Goal: Task Accomplishment & Management: Use online tool/utility

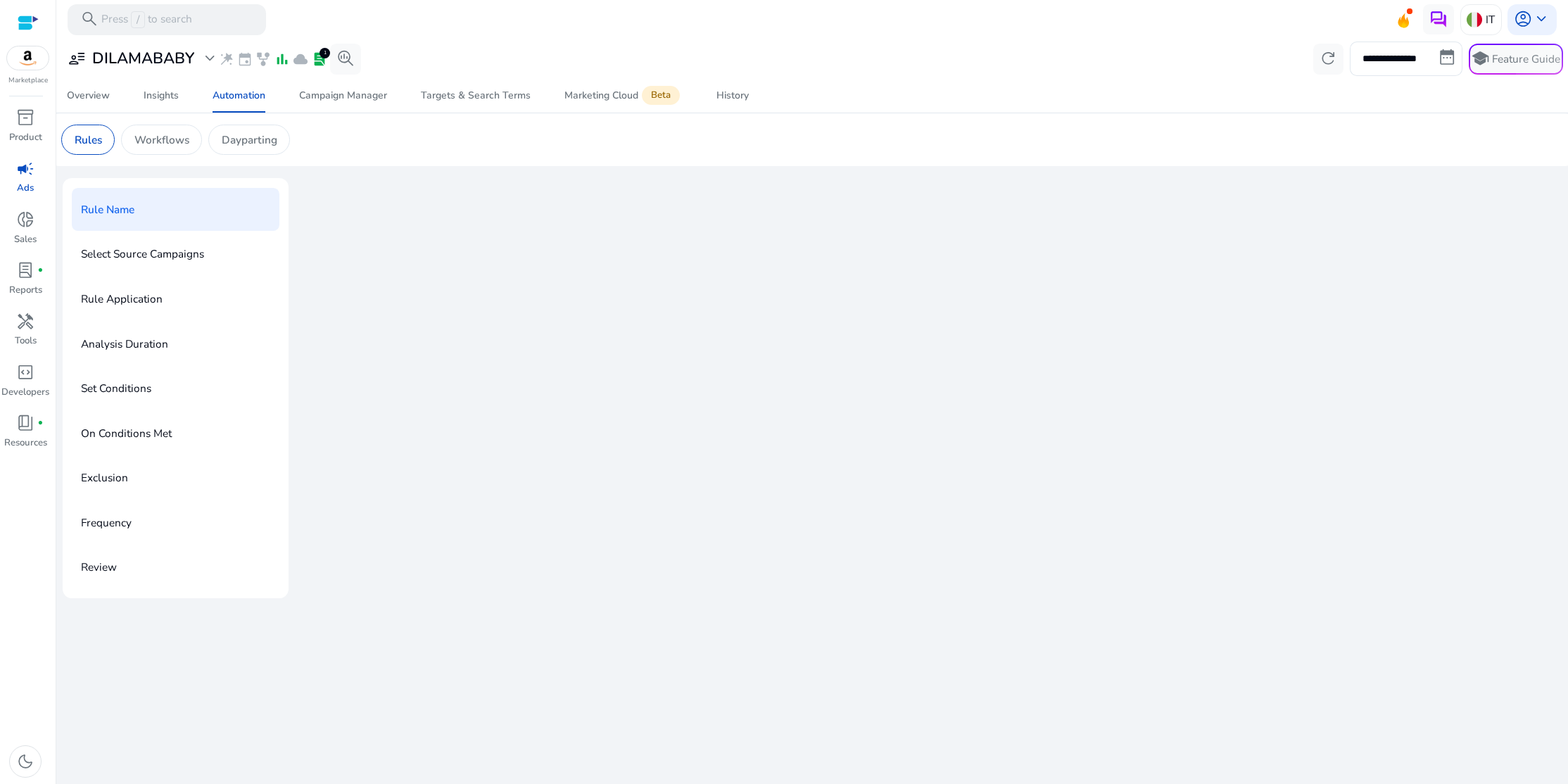
click at [123, 214] on p "Rule Name" at bounding box center [108, 210] width 54 height 24
click at [477, 282] on div at bounding box center [929, 388] width 1264 height 420
click at [119, 207] on p "Rule Name" at bounding box center [108, 210] width 54 height 24
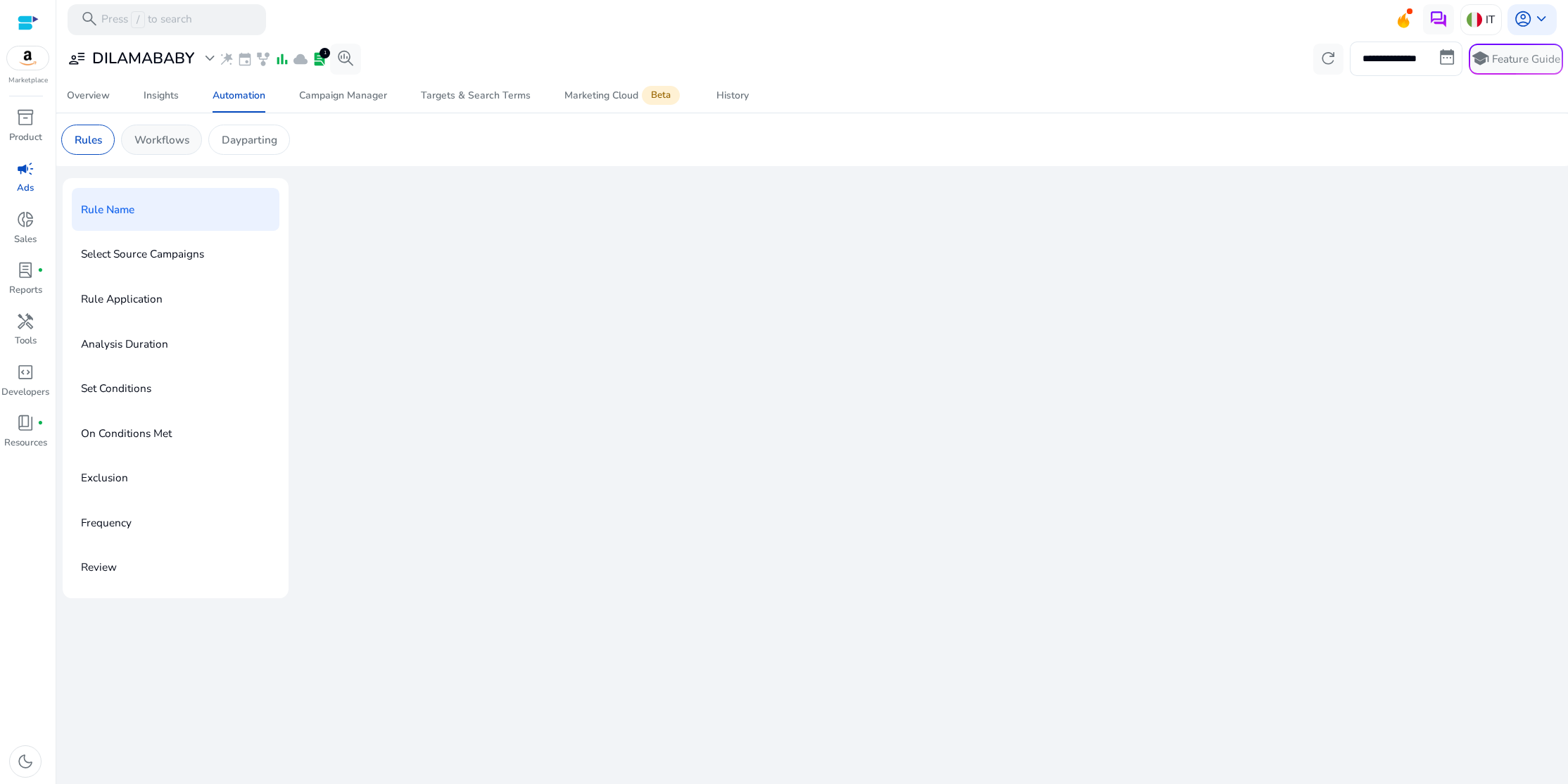
click at [165, 145] on p "Workflows" at bounding box center [162, 140] width 55 height 16
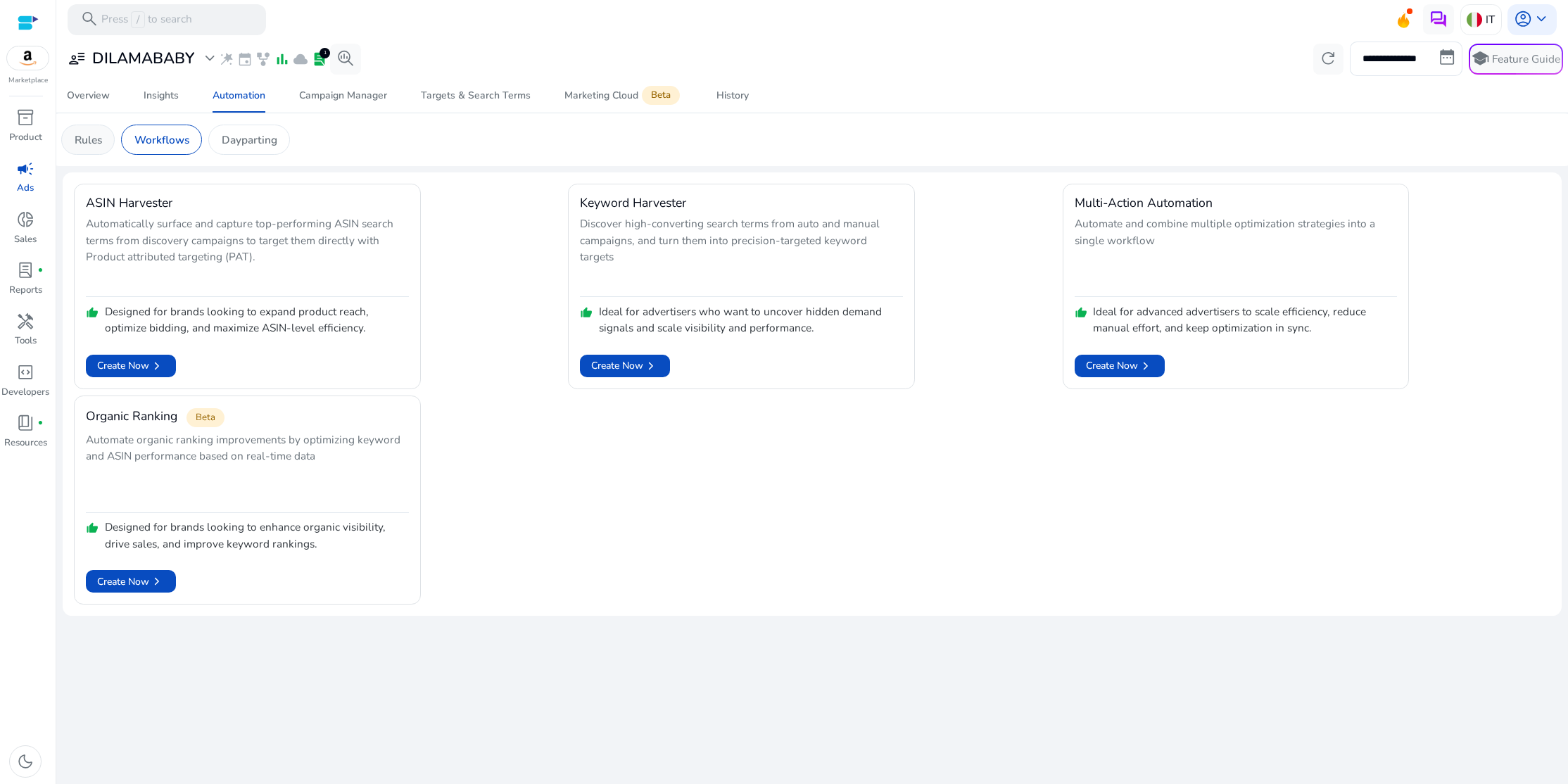
click at [84, 140] on p "Rules" at bounding box center [89, 140] width 28 height 16
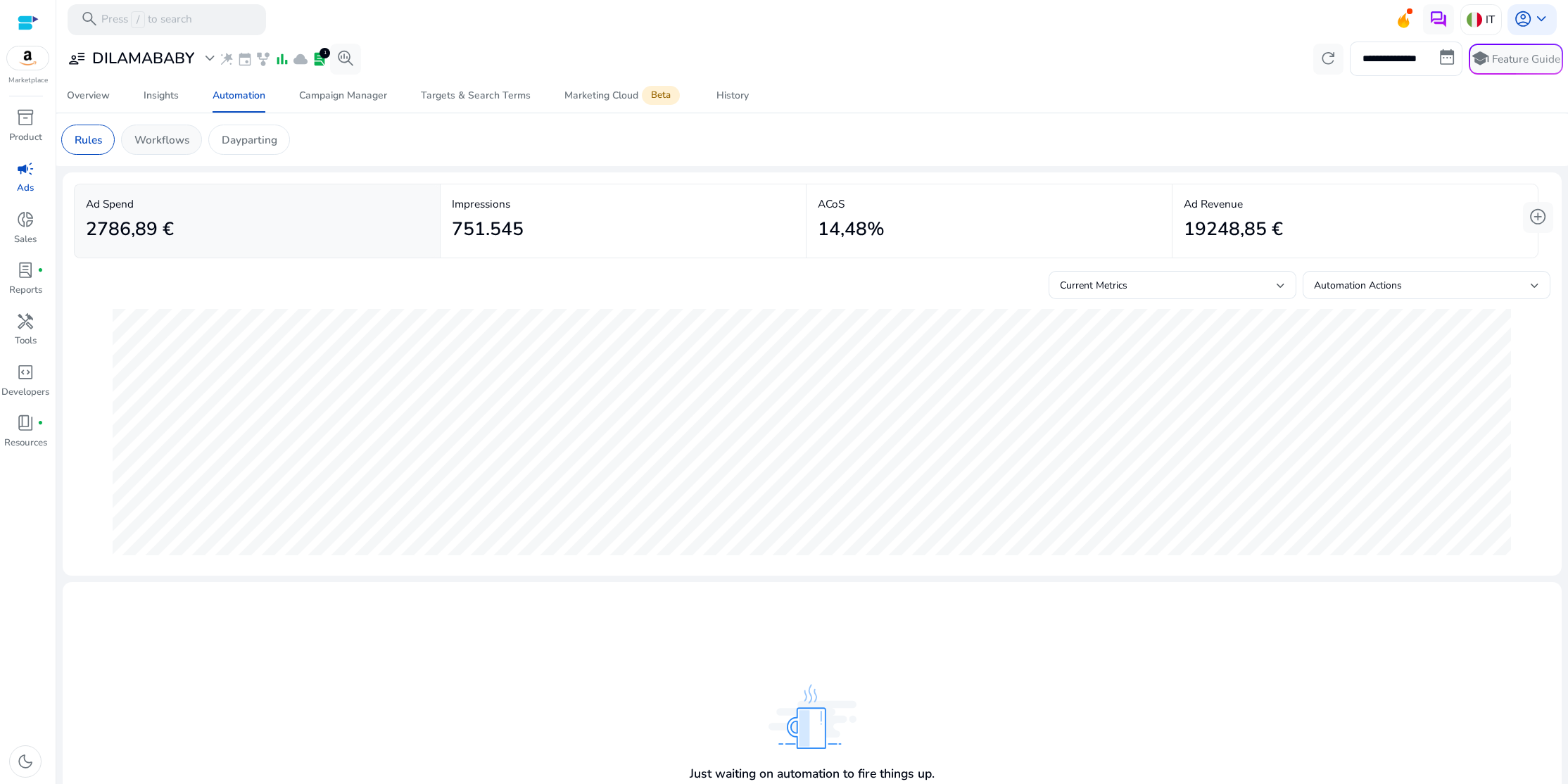
click at [162, 133] on p "Workflows" at bounding box center [162, 140] width 55 height 16
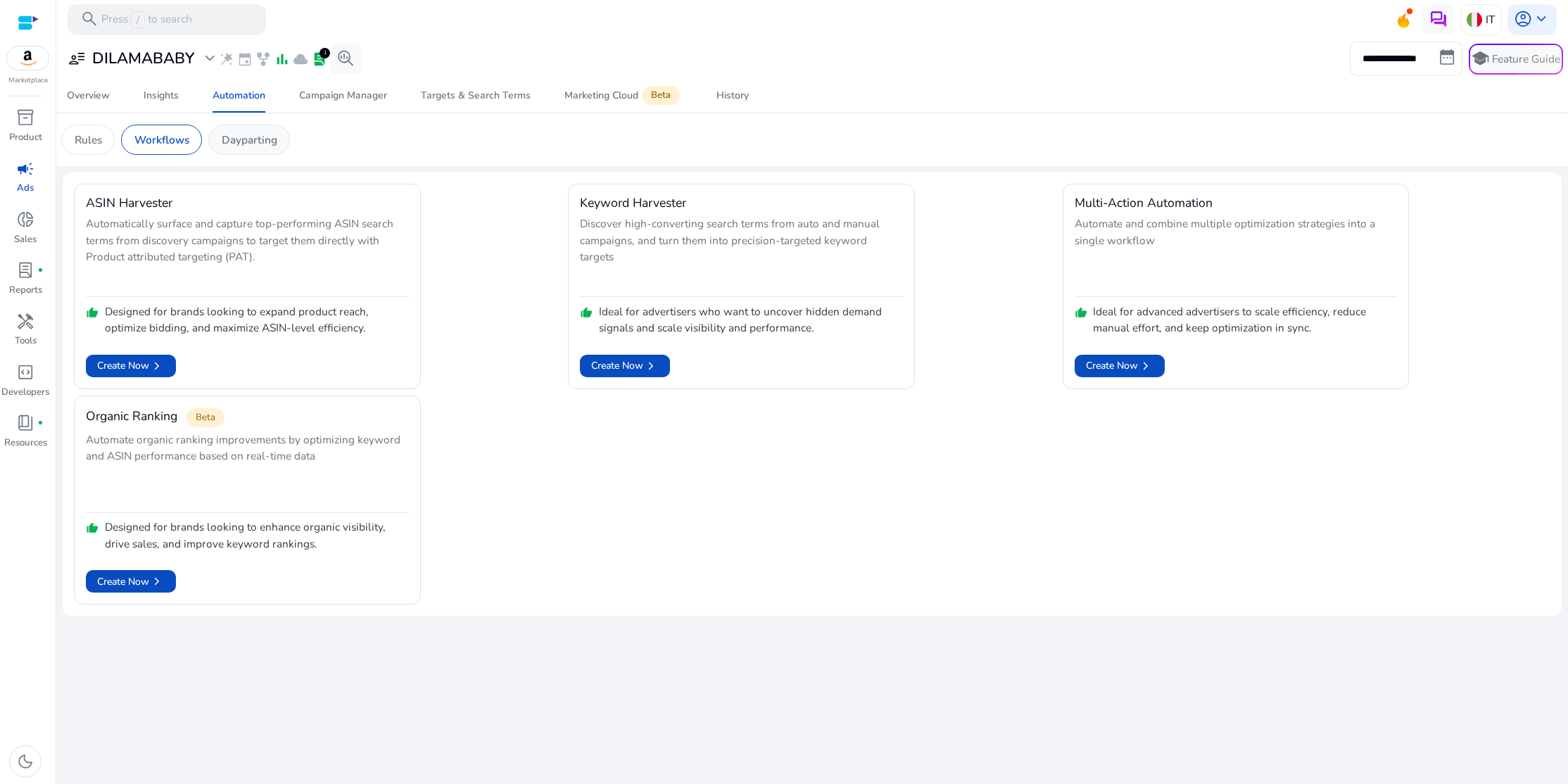
click at [255, 134] on p "Dayparting" at bounding box center [249, 140] width 55 height 16
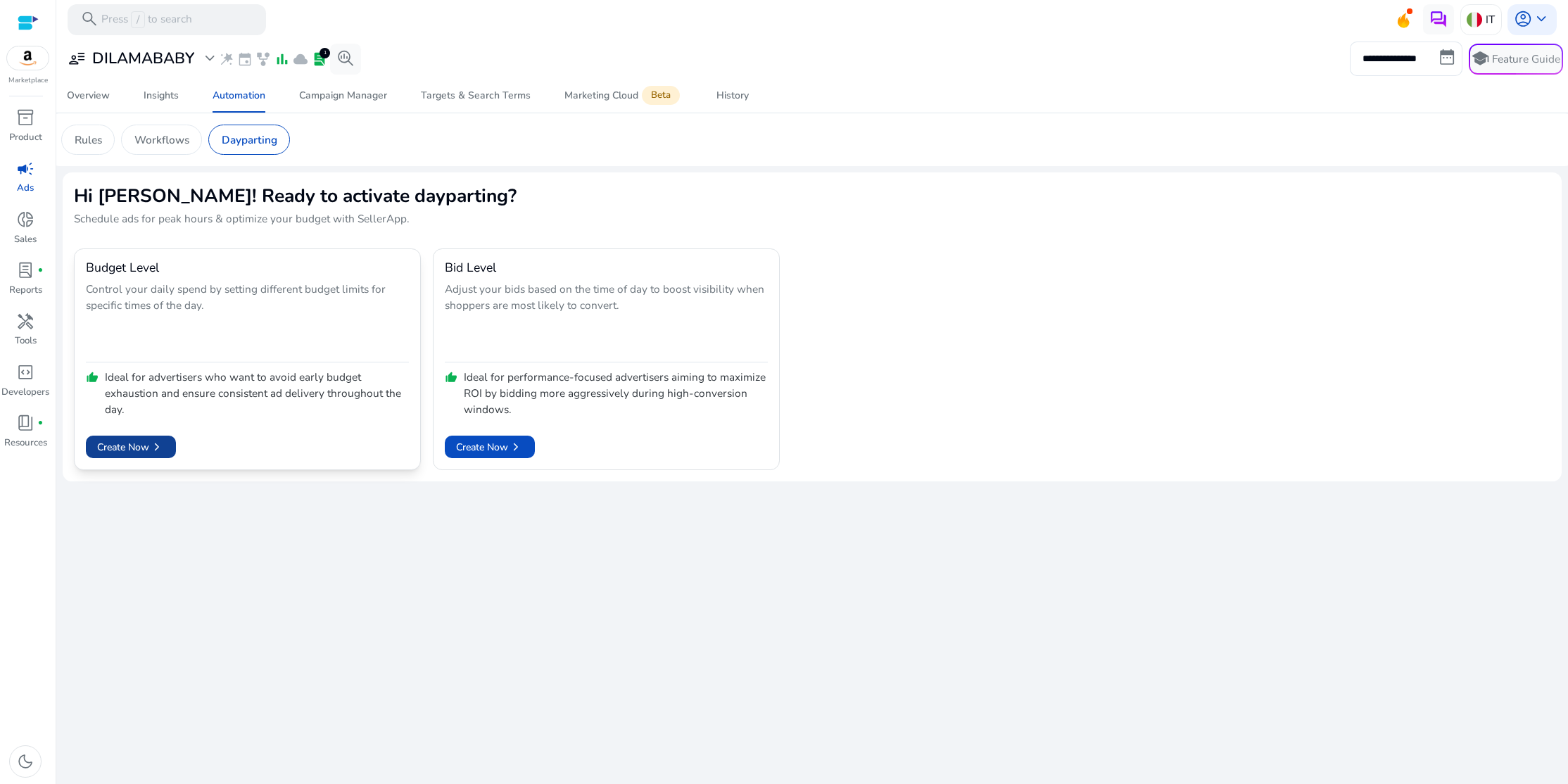
click at [144, 447] on span "Create Now chevron_right" at bounding box center [131, 447] width 67 height 15
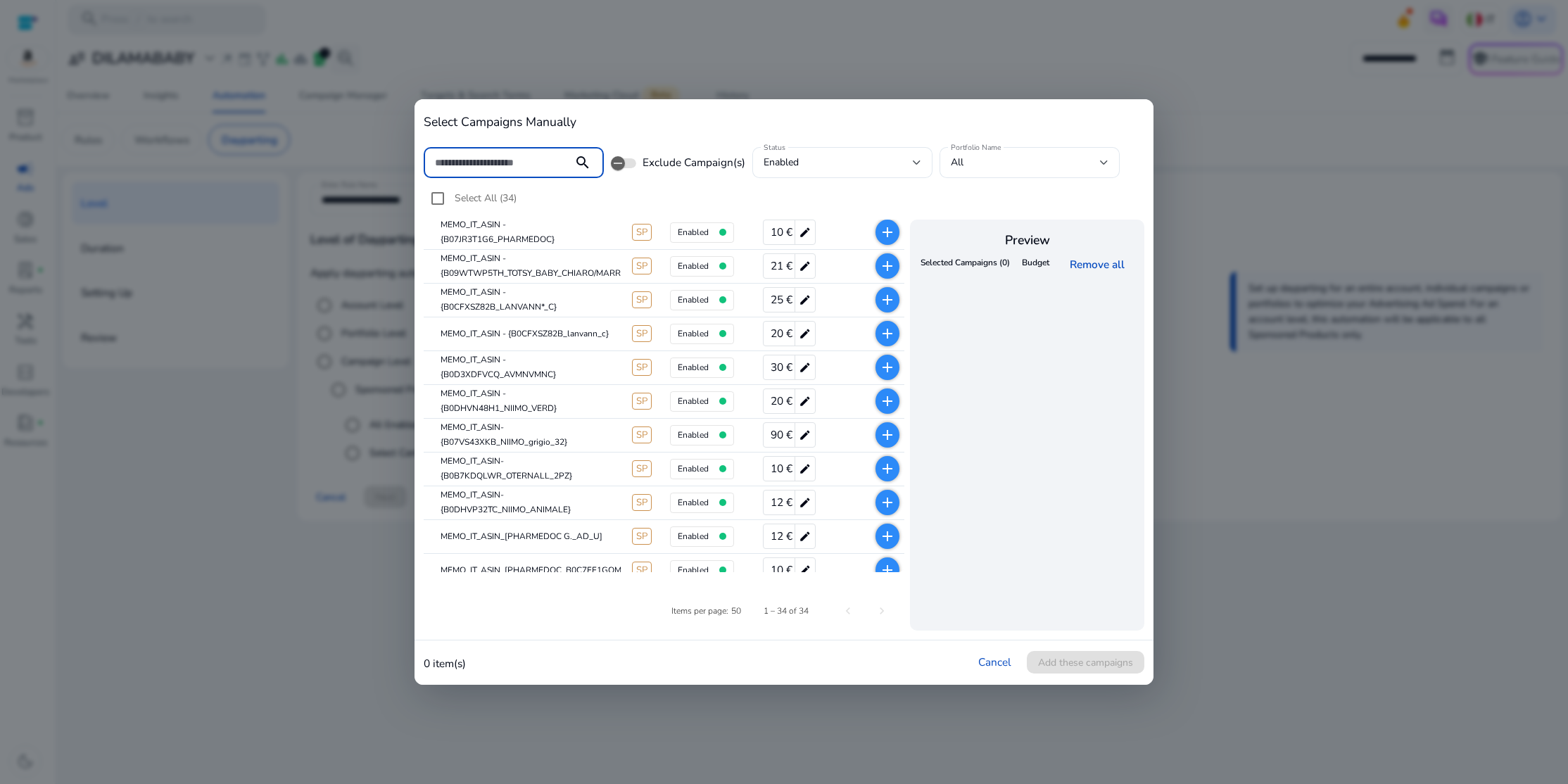
scroll to position [487, 0]
click at [886, 432] on mat-icon "add" at bounding box center [887, 433] width 17 height 17
click at [1124, 660] on span "Add these campaigns" at bounding box center [1085, 662] width 95 height 15
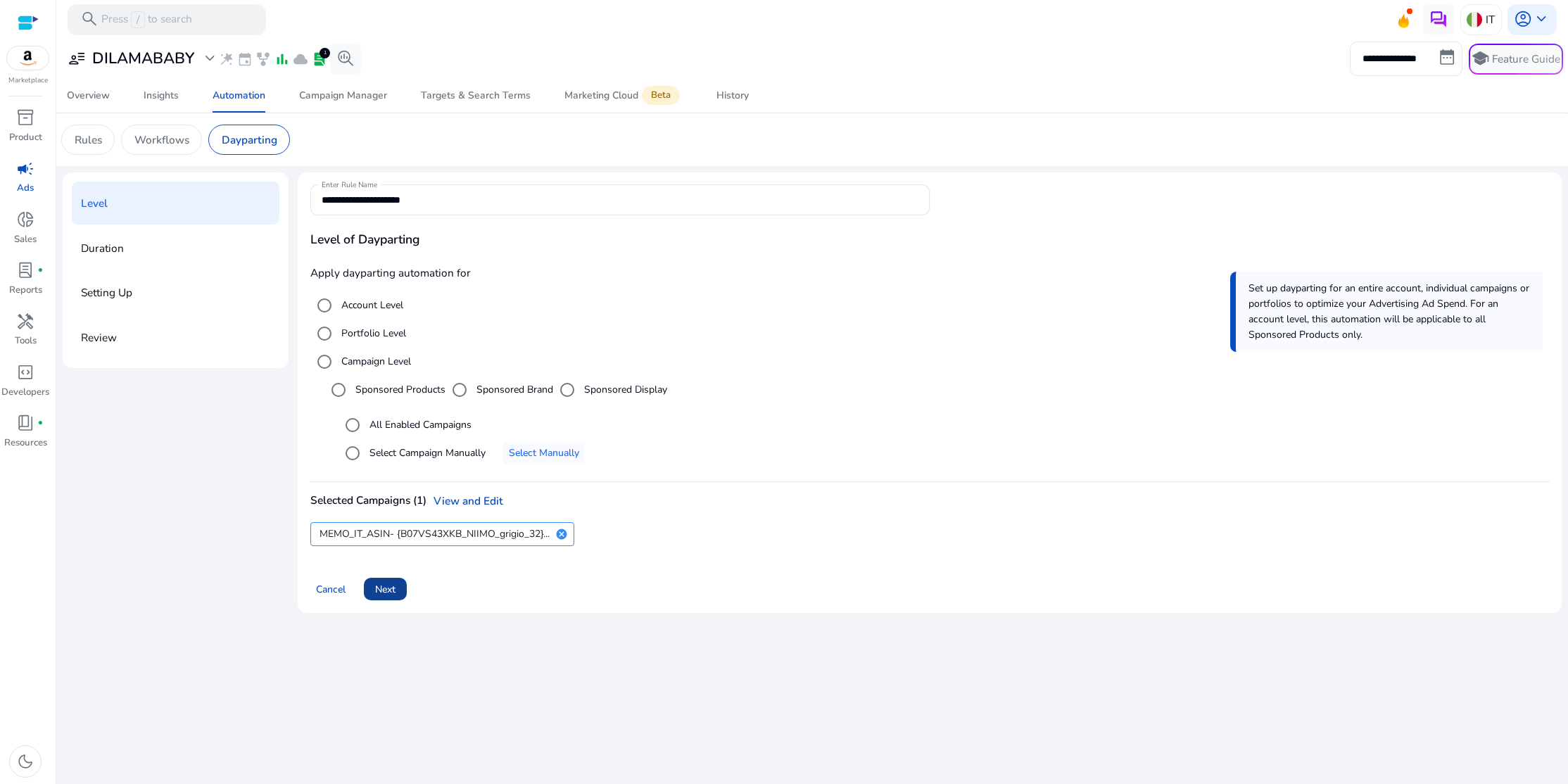
click at [395, 592] on span "Next" at bounding box center [385, 589] width 20 height 15
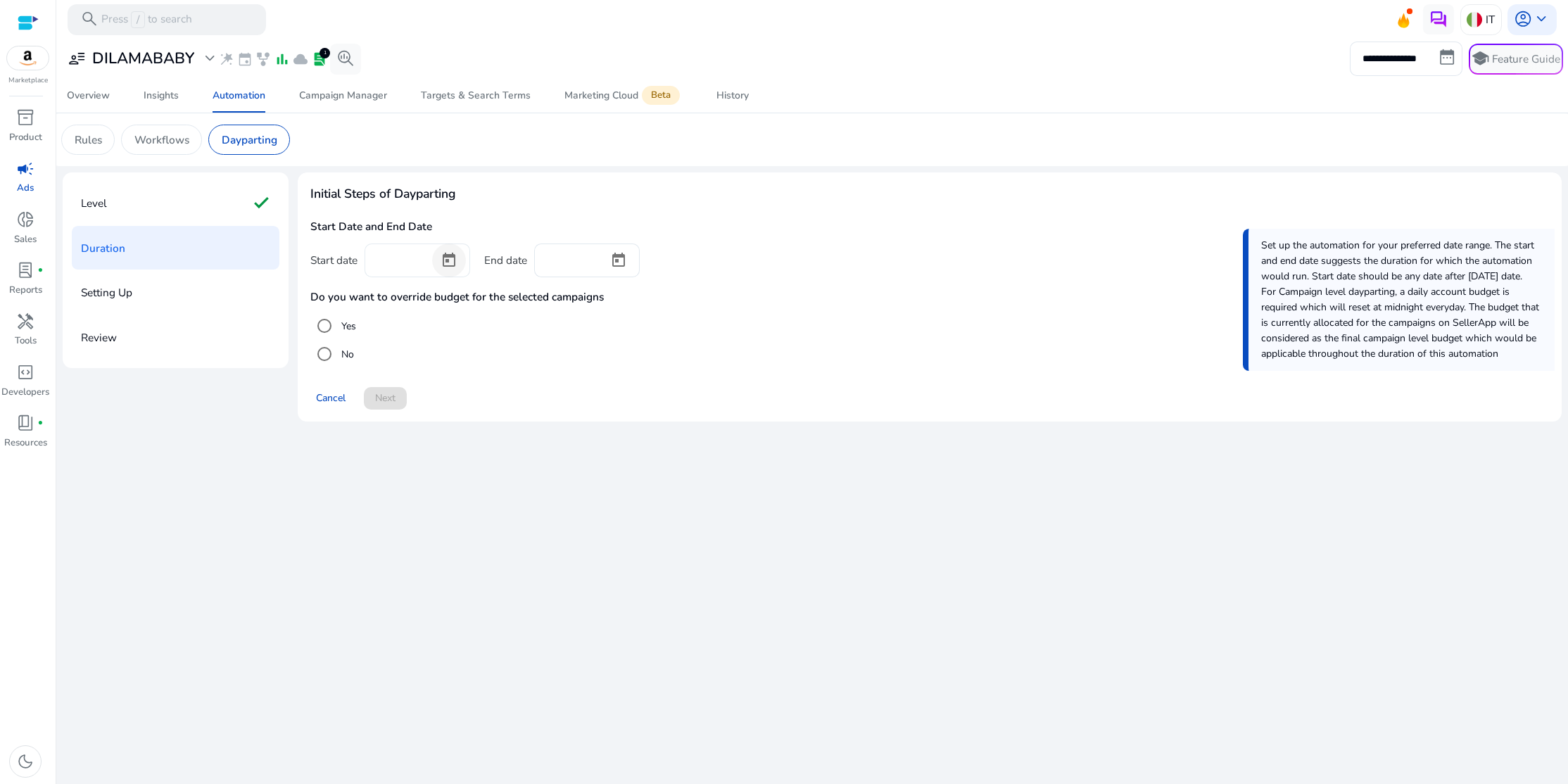
click at [448, 261] on span "Open calendar" at bounding box center [449, 261] width 34 height 34
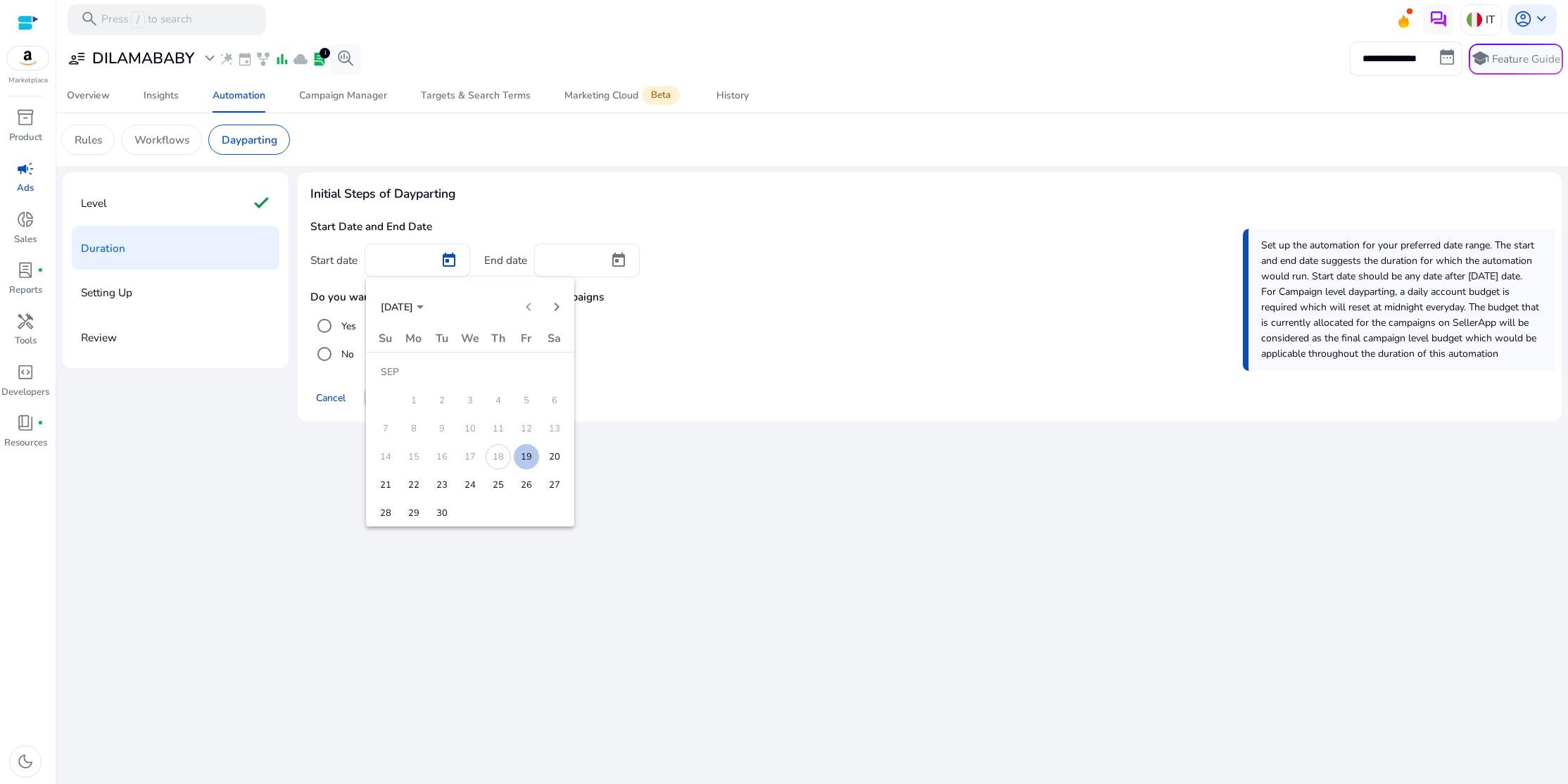
click at [526, 456] on span "19" at bounding box center [526, 457] width 25 height 25
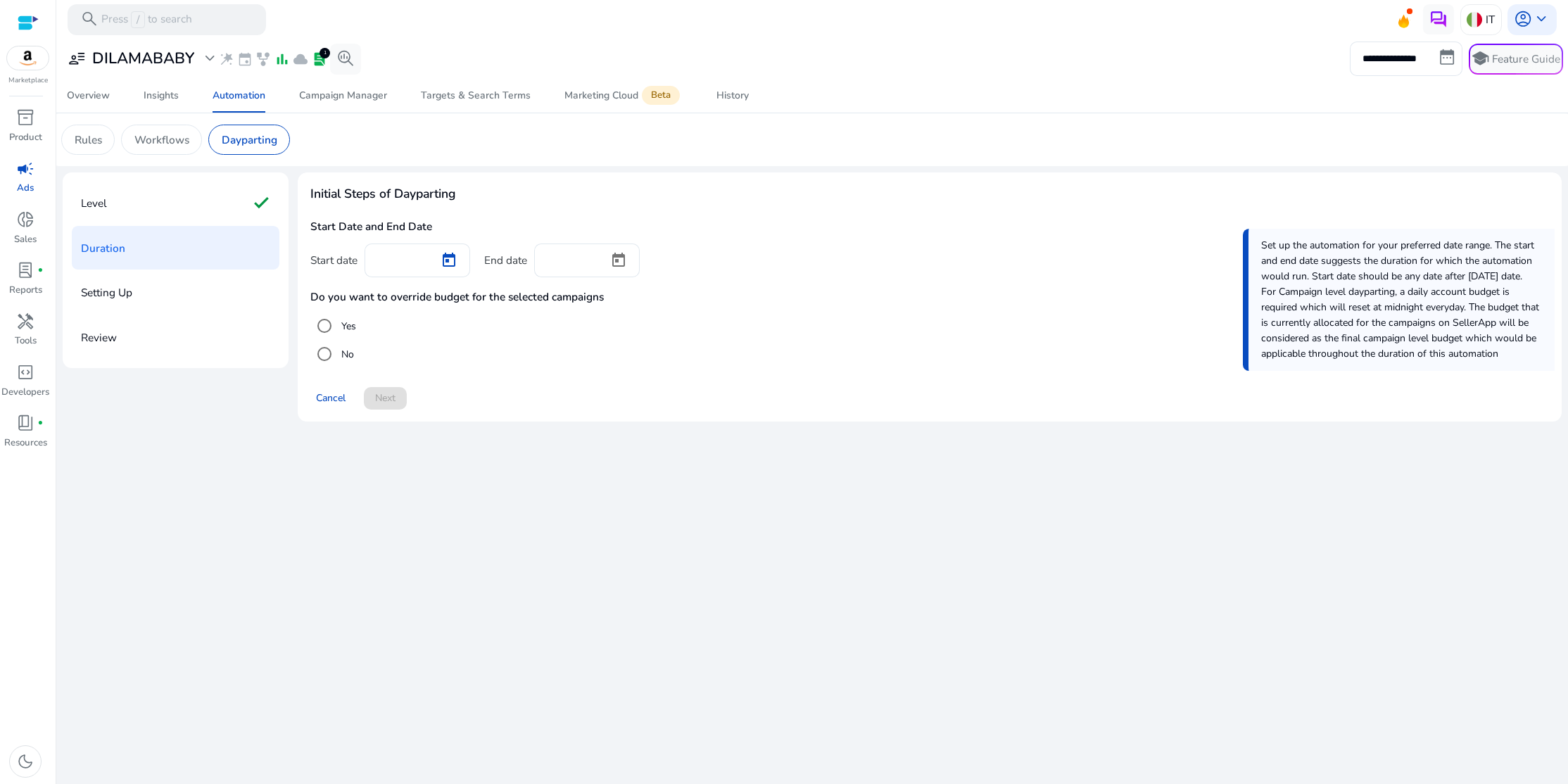
type input "*********"
click at [615, 259] on span "Open calendar" at bounding box center [619, 261] width 34 height 34
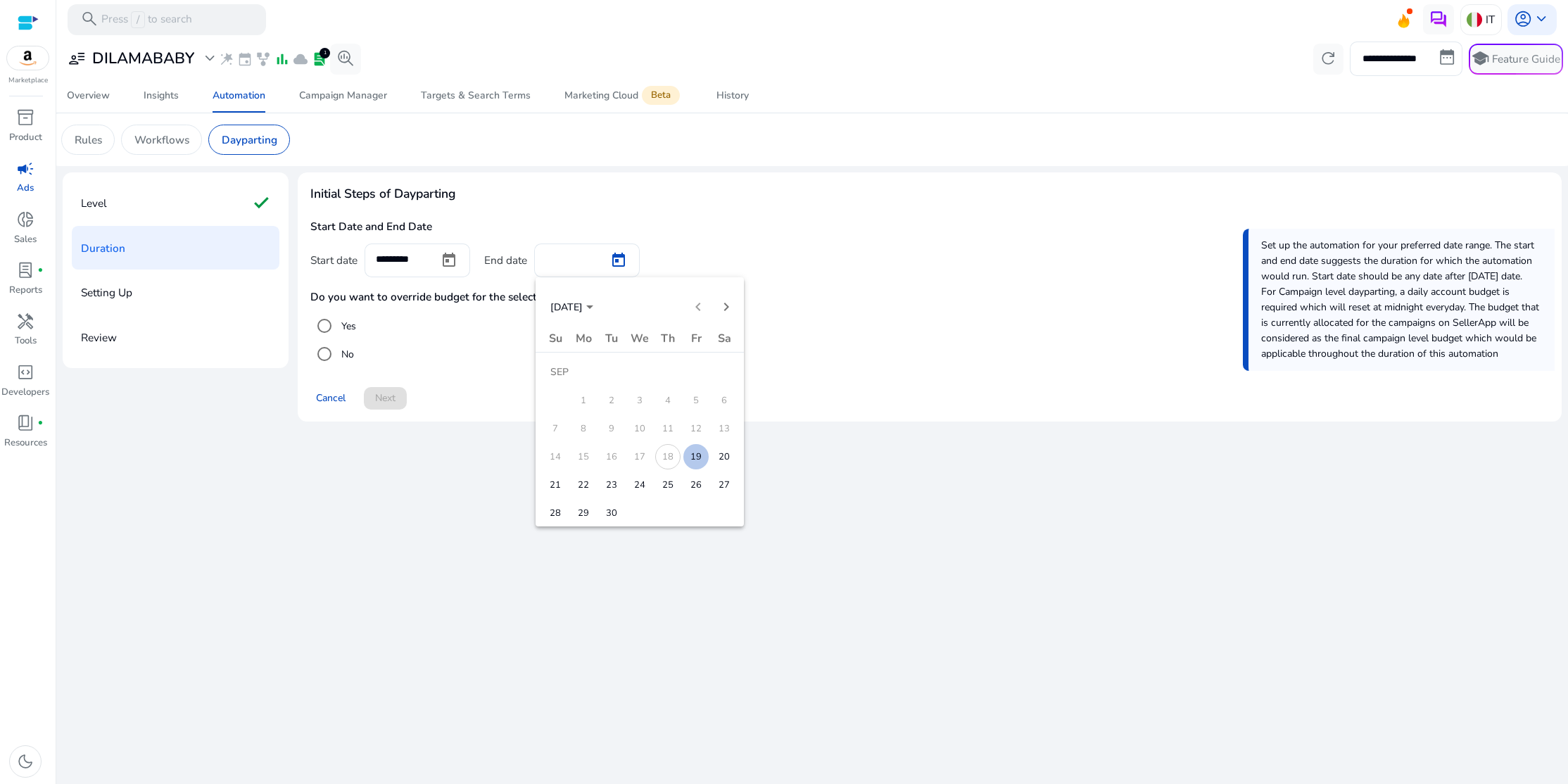
click at [609, 482] on span "23" at bounding box center [611, 484] width 25 height 25
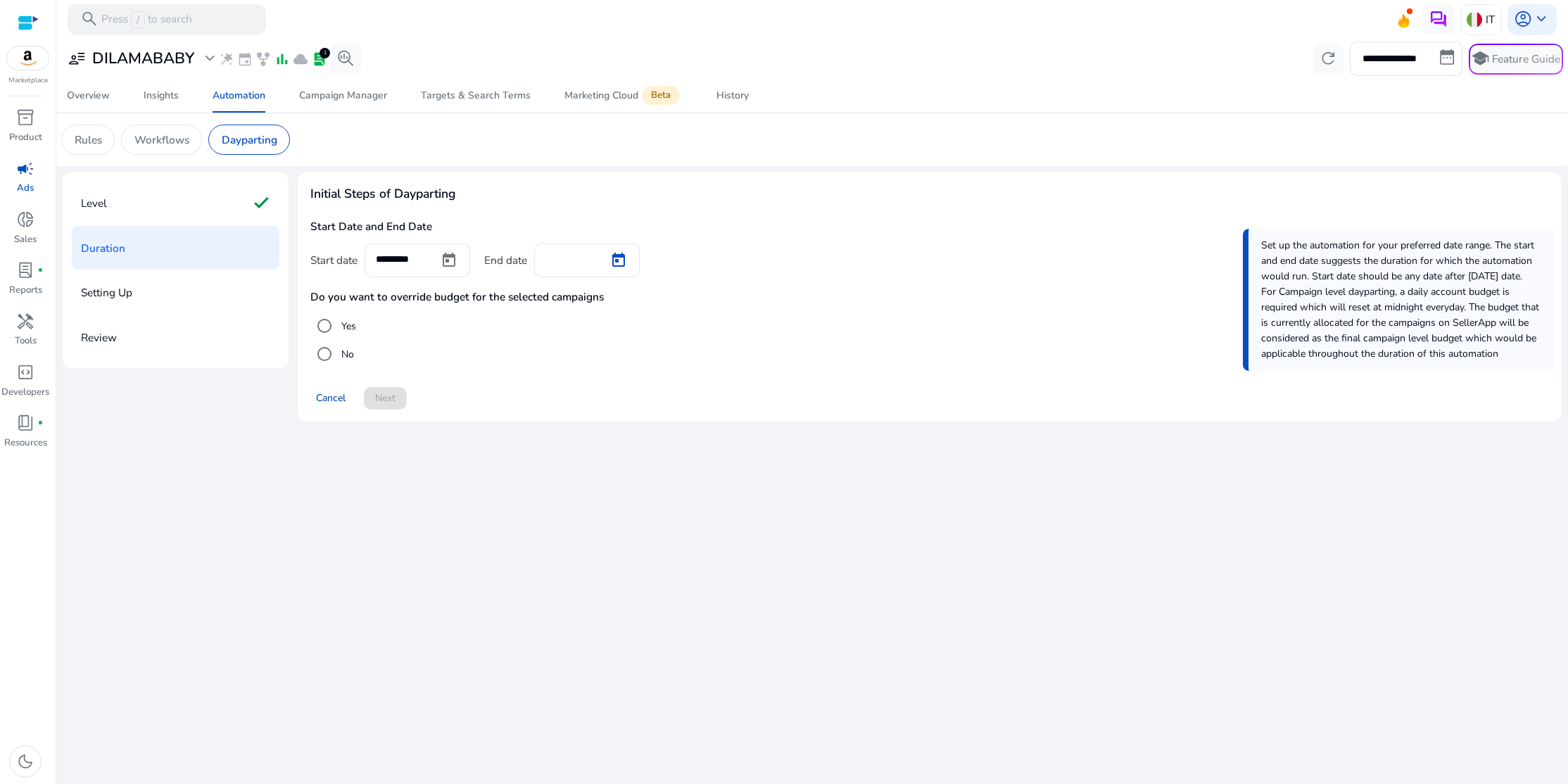
type input "*********"
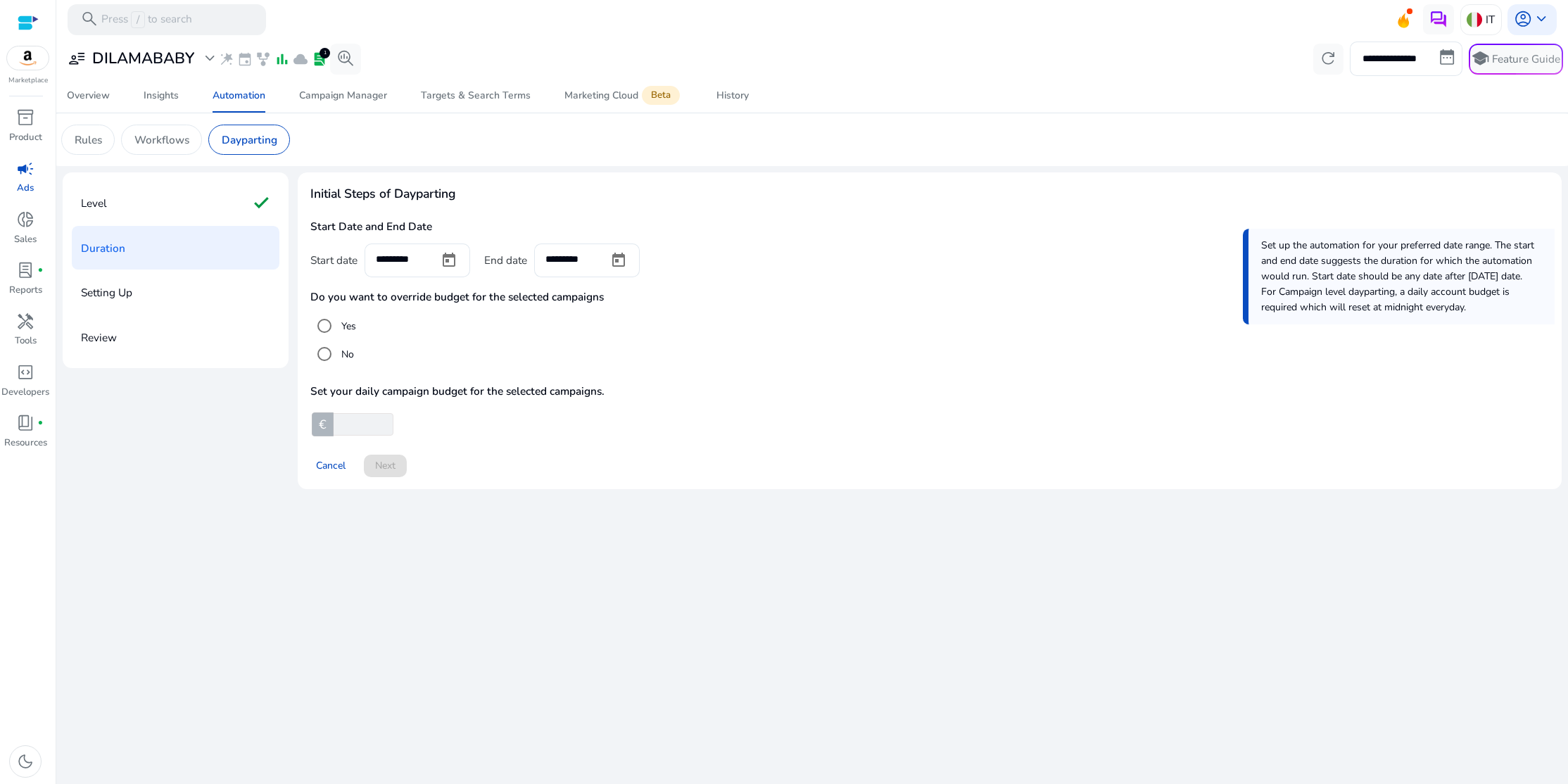
click at [376, 429] on div at bounding box center [383, 424] width 21 height 19
click at [360, 422] on input "number" at bounding box center [362, 424] width 63 height 23
type input "**"
click at [380, 461] on span "Next" at bounding box center [385, 466] width 20 height 15
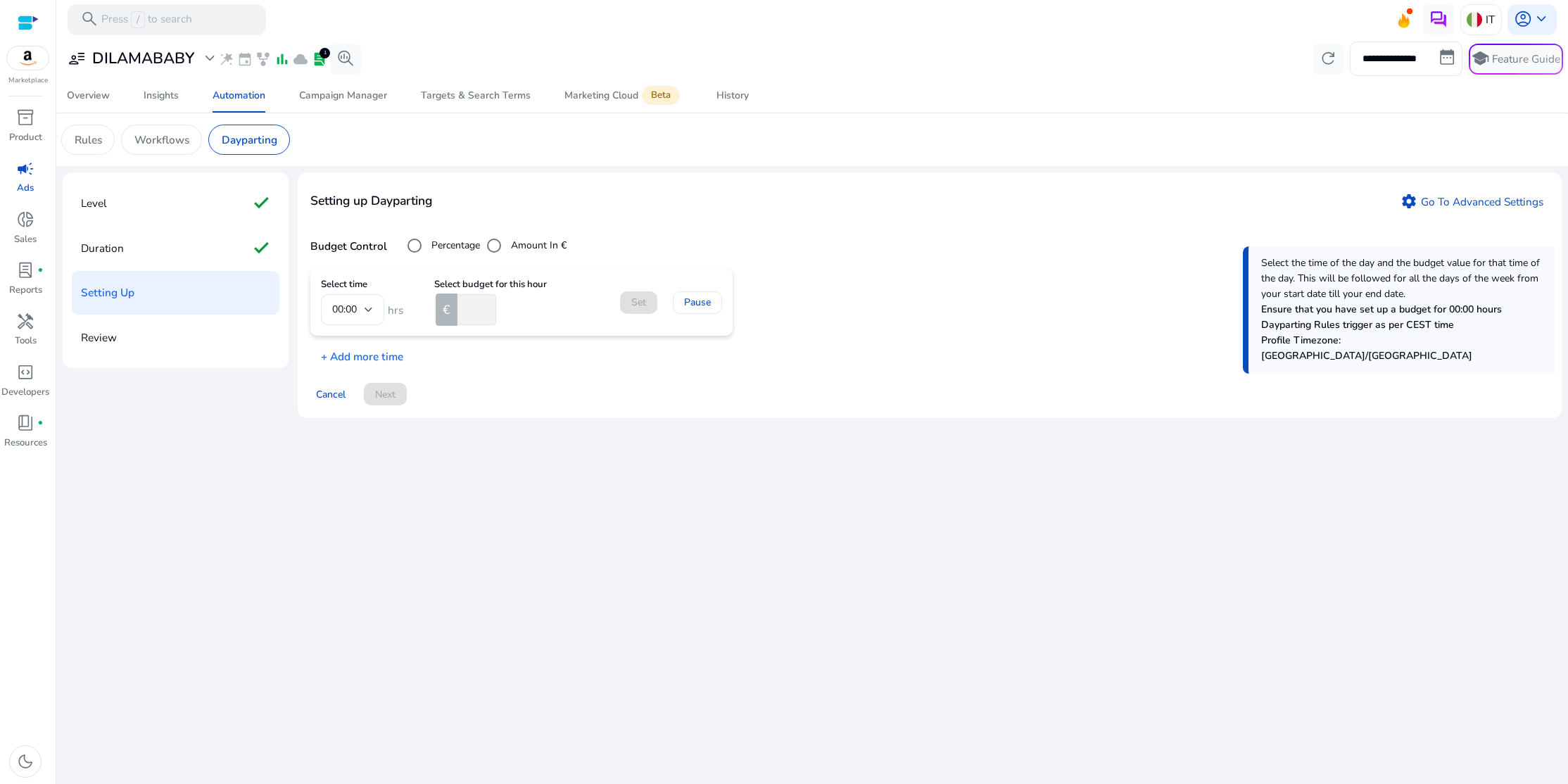
click at [477, 314] on input "number" at bounding box center [475, 310] width 41 height 31
type input "*"
click at [332, 357] on p "+ Add more time" at bounding box center [357, 353] width 93 height 24
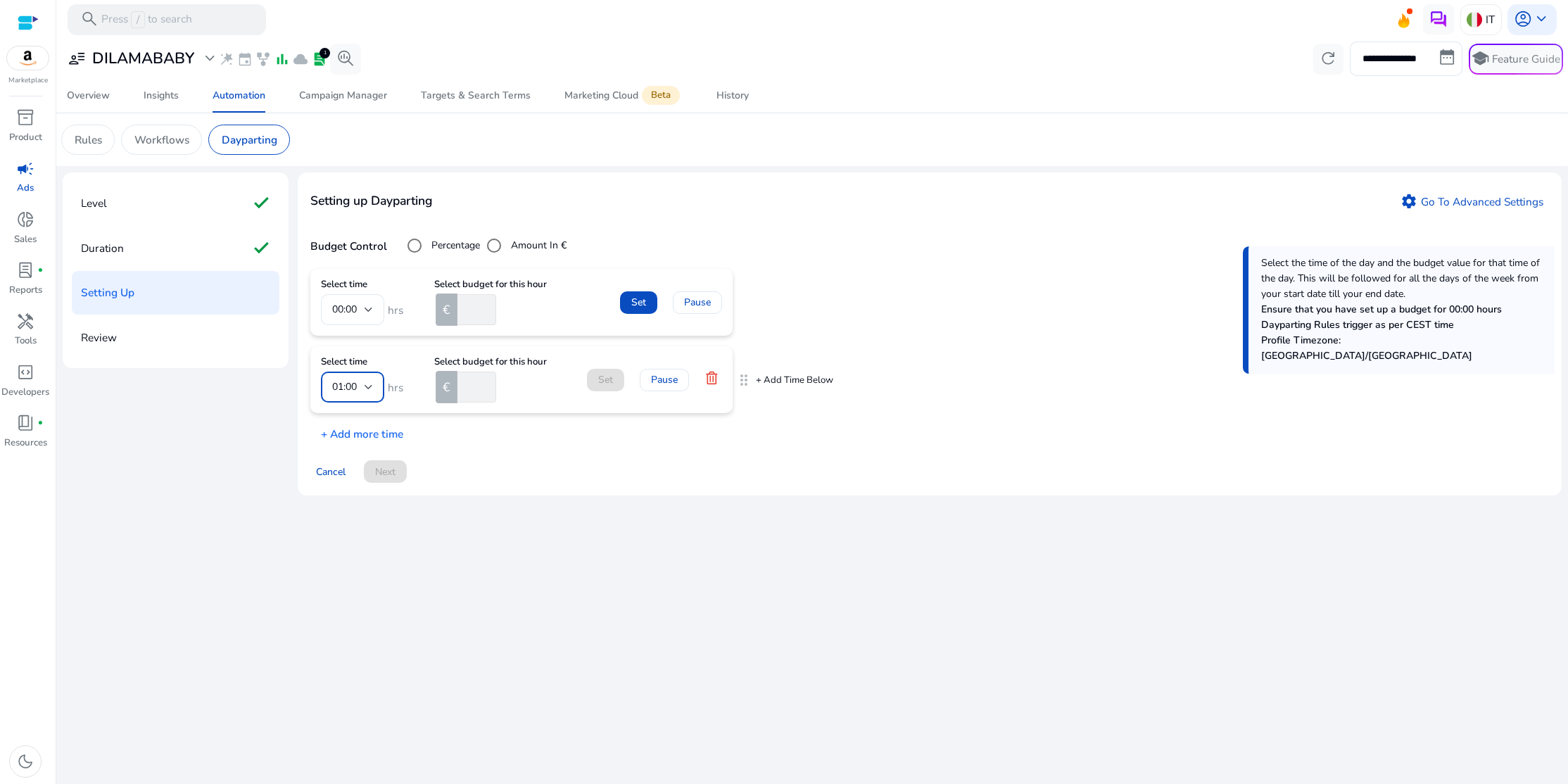
click at [372, 388] on div at bounding box center [369, 387] width 8 height 6
click at [372, 388] on div at bounding box center [784, 392] width 1568 height 784
click at [372, 388] on div at bounding box center [369, 387] width 8 height 6
click at [342, 500] on span "08:00" at bounding box center [353, 497] width 41 height 15
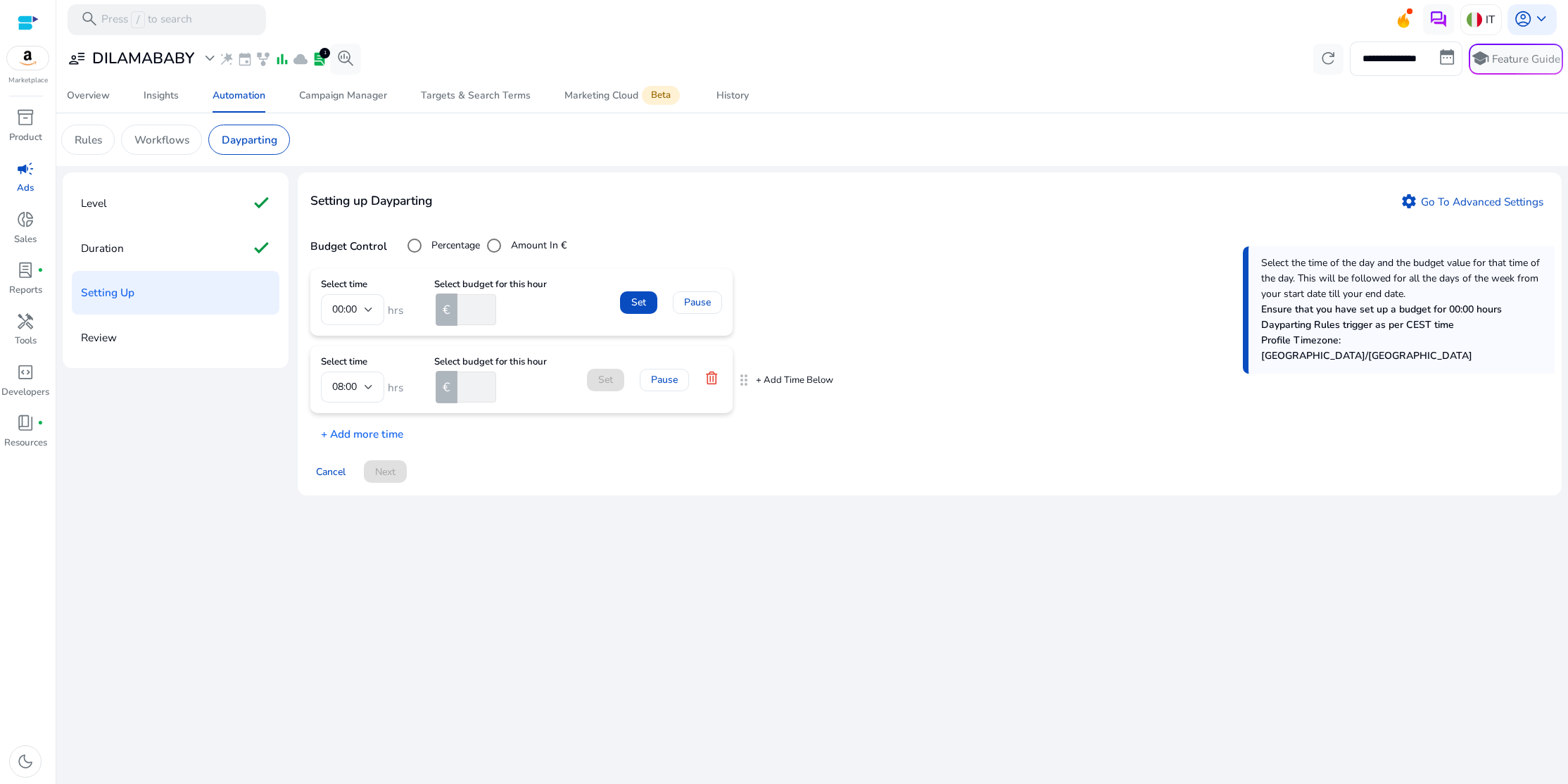
click at [472, 396] on input "number" at bounding box center [475, 387] width 41 height 31
type input "**"
click at [775, 380] on p "+ Add Time Below" at bounding box center [794, 381] width 77 height 13
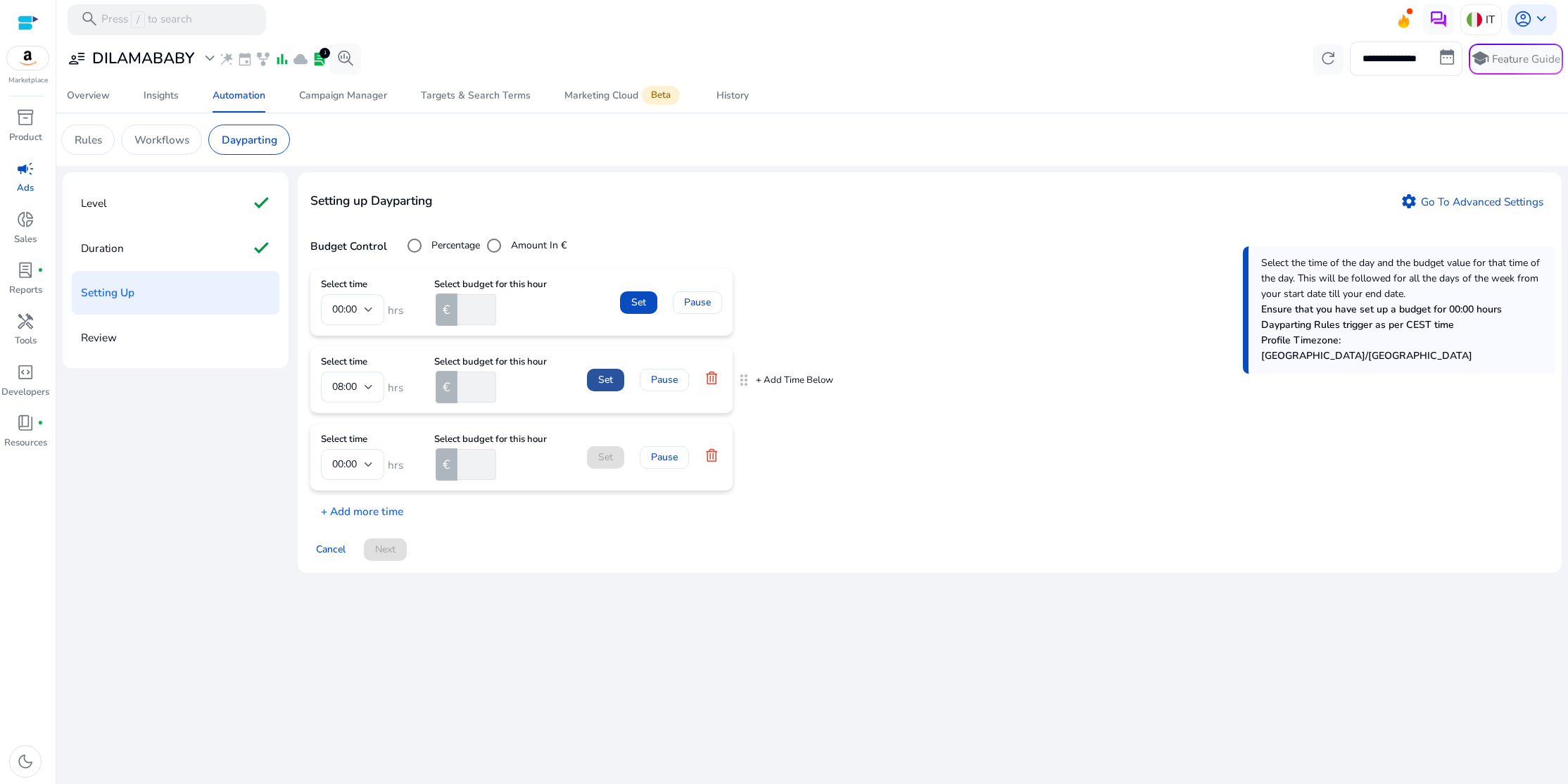
click at [607, 385] on span "Set" at bounding box center [605, 379] width 15 height 15
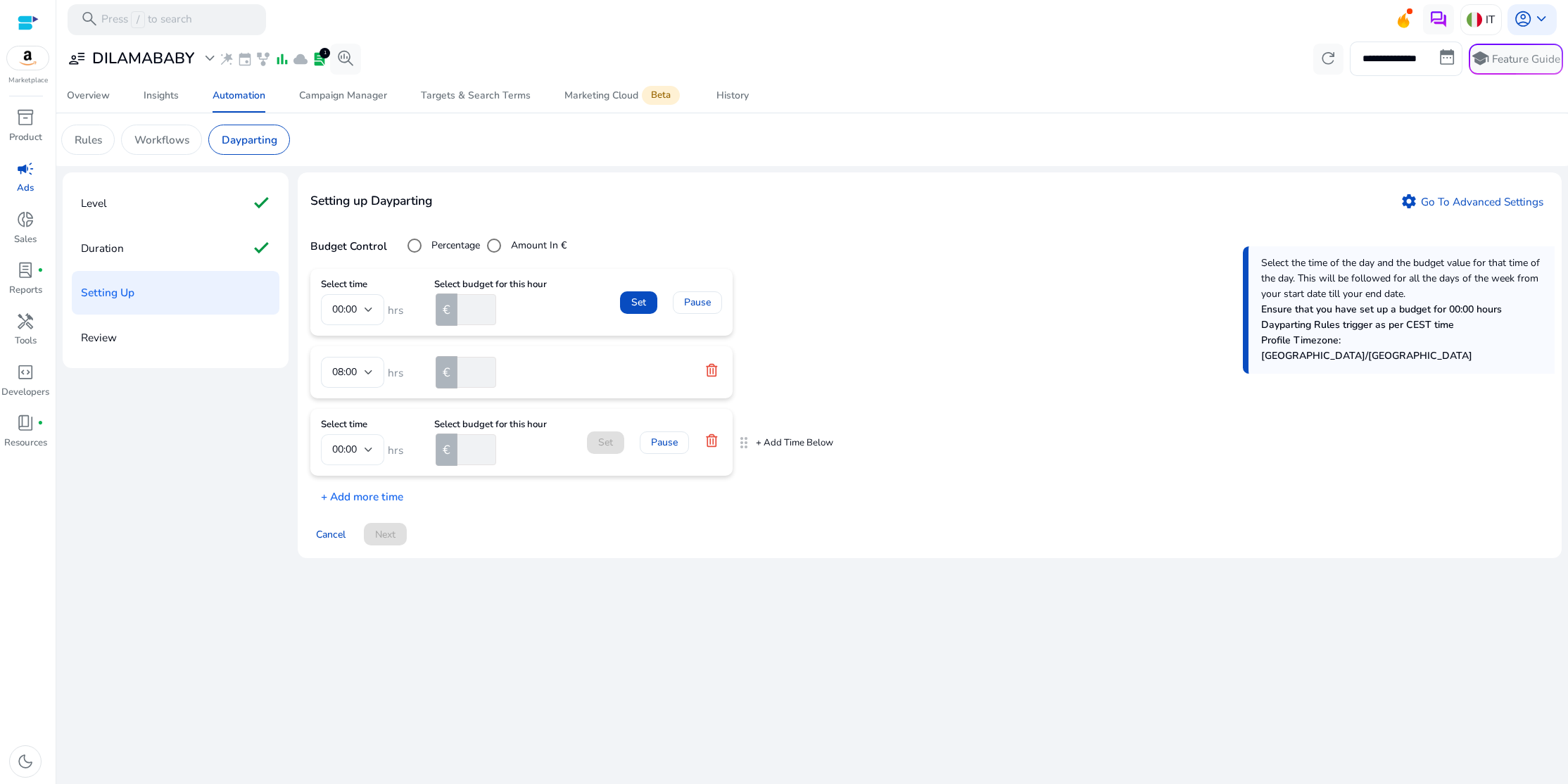
click at [369, 453] on div at bounding box center [369, 449] width 8 height 17
click at [353, 510] on span "12:00" at bounding box center [353, 505] width 41 height 15
click at [760, 372] on p "+ Add Time Below" at bounding box center [794, 373] width 77 height 13
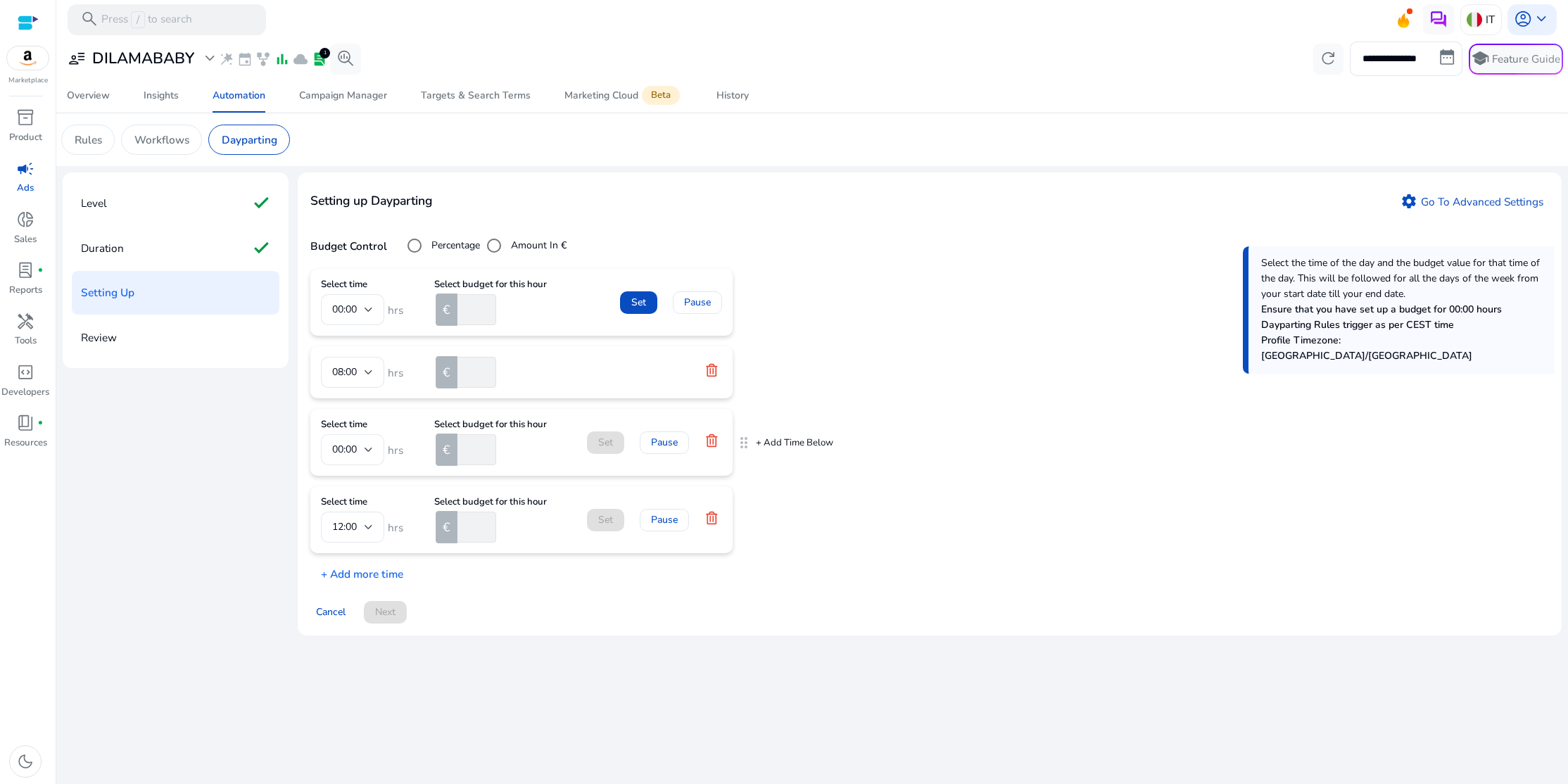
click at [366, 452] on div at bounding box center [369, 449] width 8 height 6
click at [344, 561] on span "12:00" at bounding box center [353, 567] width 41 height 15
click at [367, 530] on div at bounding box center [369, 526] width 8 height 6
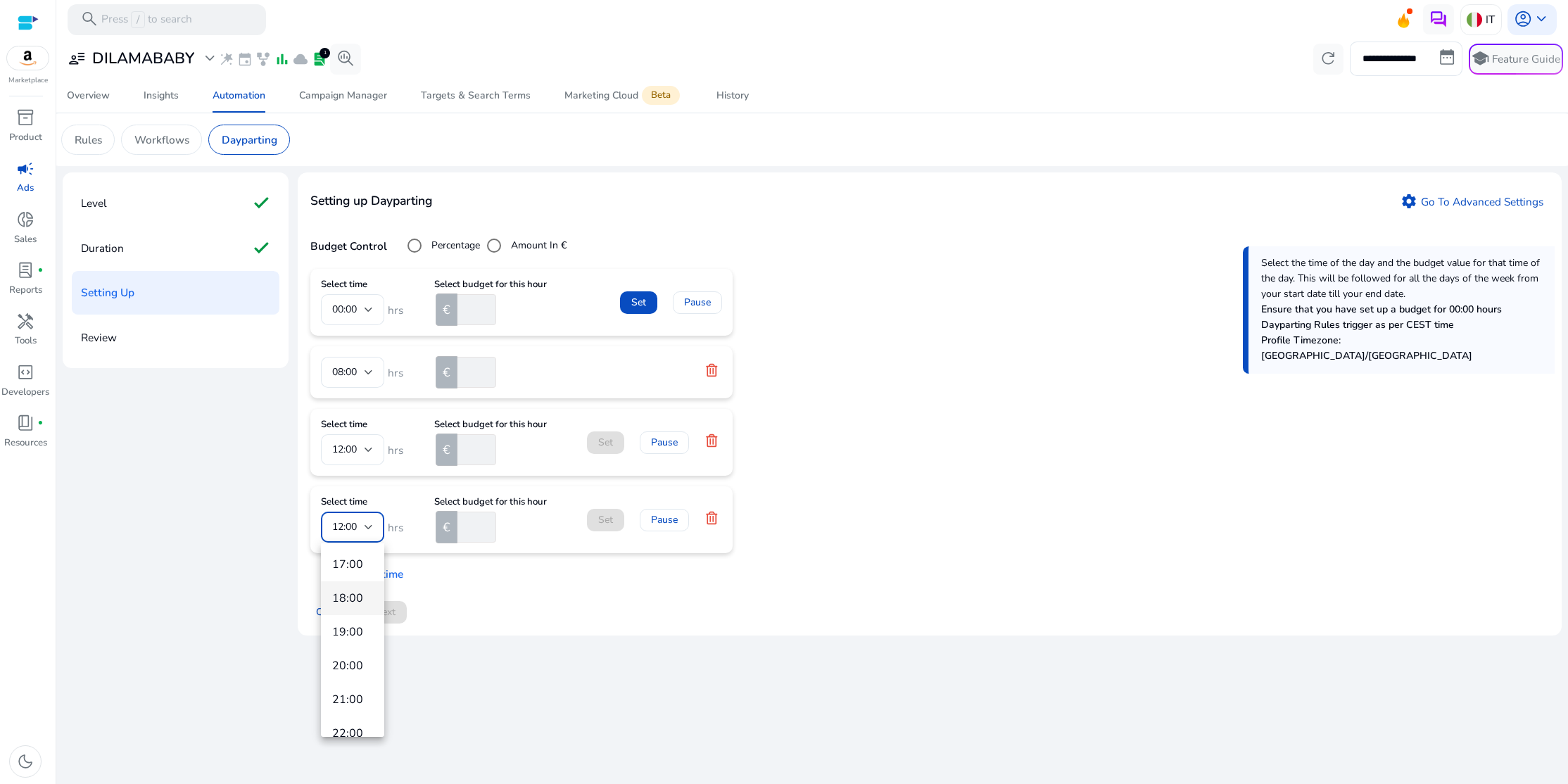
click at [355, 597] on span "18:00" at bounding box center [353, 598] width 41 height 15
click at [474, 531] on input "number" at bounding box center [475, 527] width 41 height 31
drag, startPoint x: 745, startPoint y: 372, endPoint x: 735, endPoint y: 348, distance: 26.0
click at [477, 531] on input "number" at bounding box center [475, 527] width 41 height 31
type input "**"
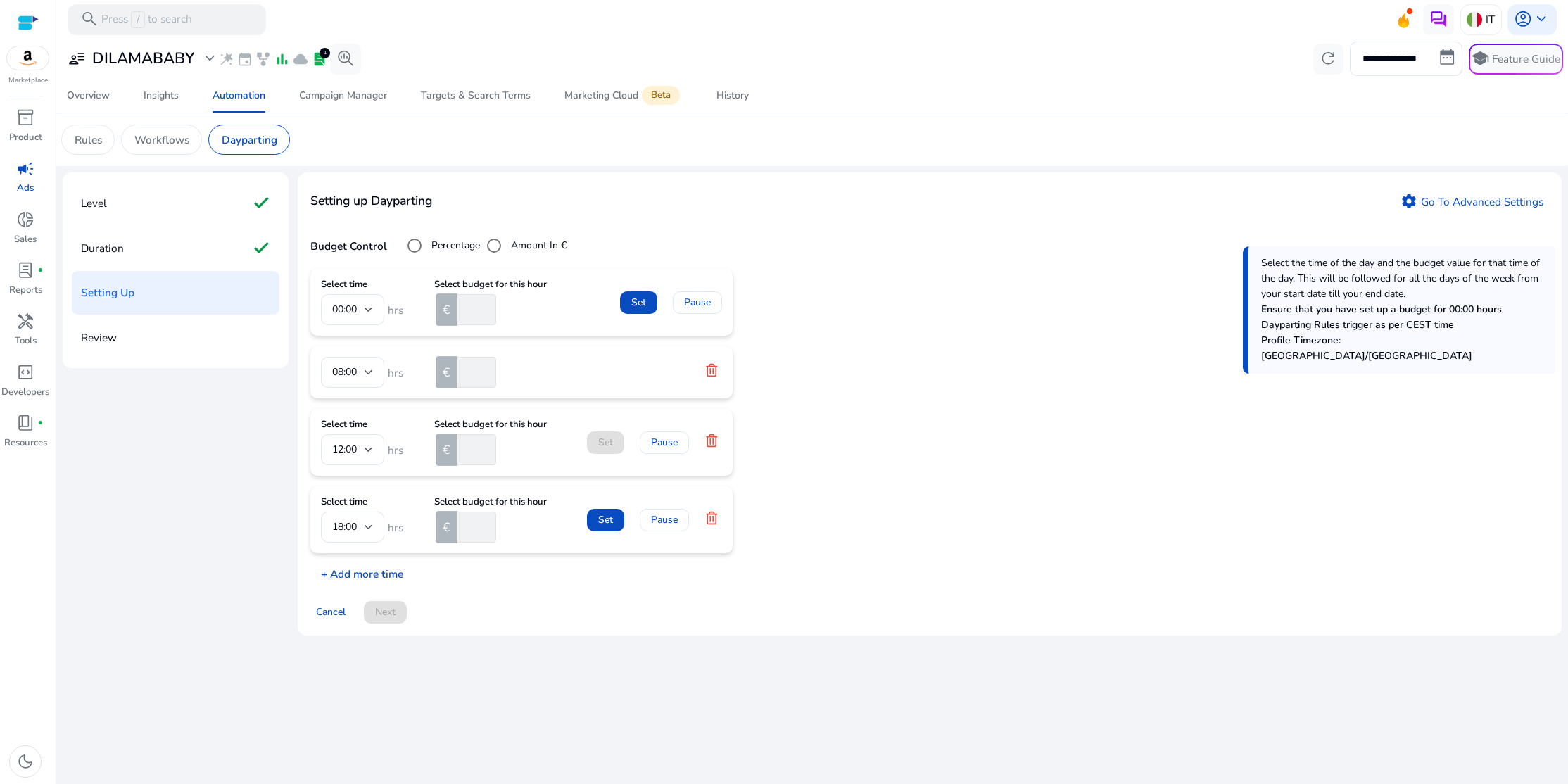
click at [352, 577] on p "+ Add more time" at bounding box center [357, 570] width 93 height 24
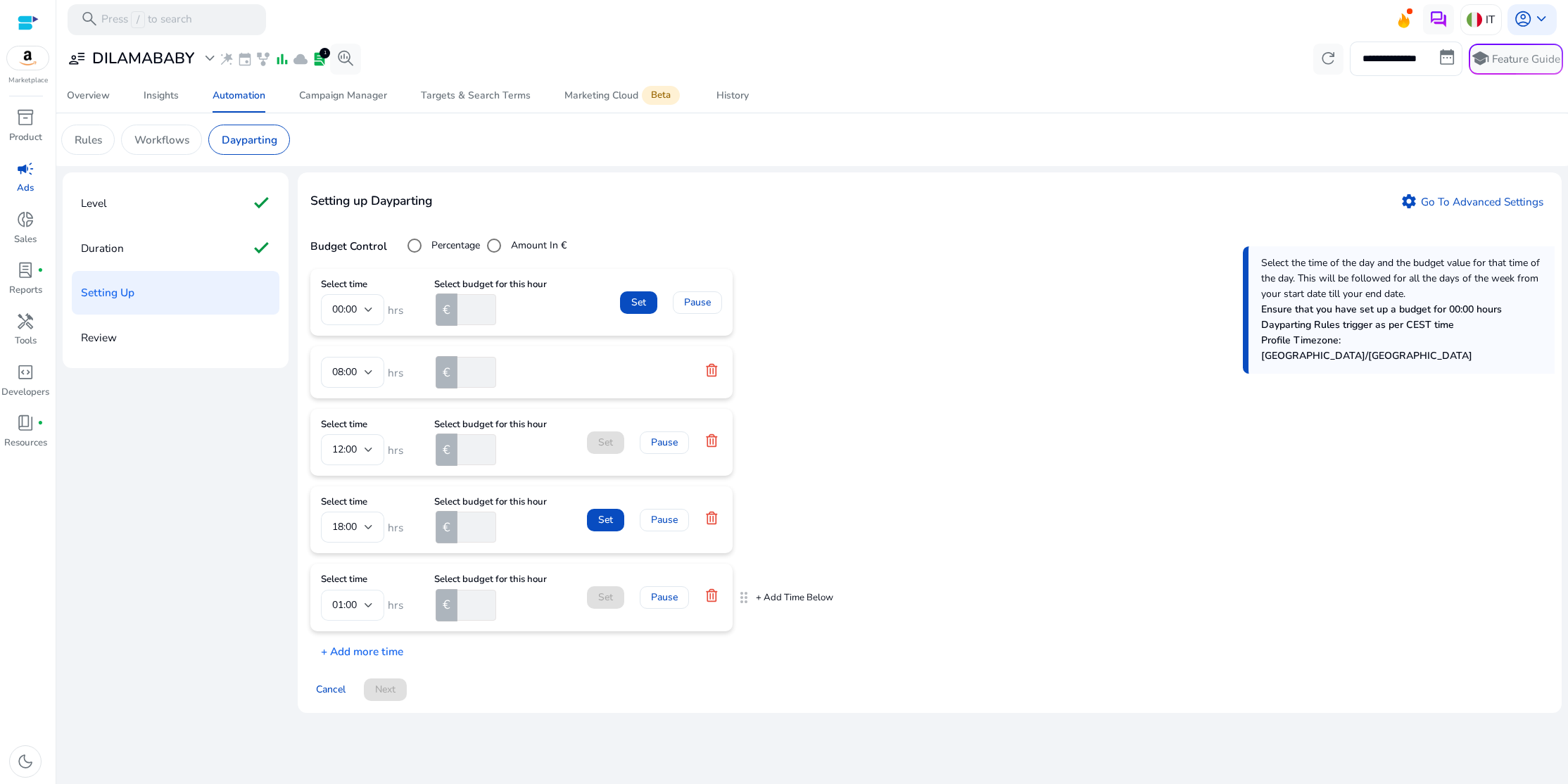
click at [365, 607] on div at bounding box center [369, 605] width 8 height 6
click at [357, 568] on span "23:00" at bounding box center [353, 567] width 41 height 15
click at [466, 606] on input "number" at bounding box center [475, 605] width 41 height 31
type input "**"
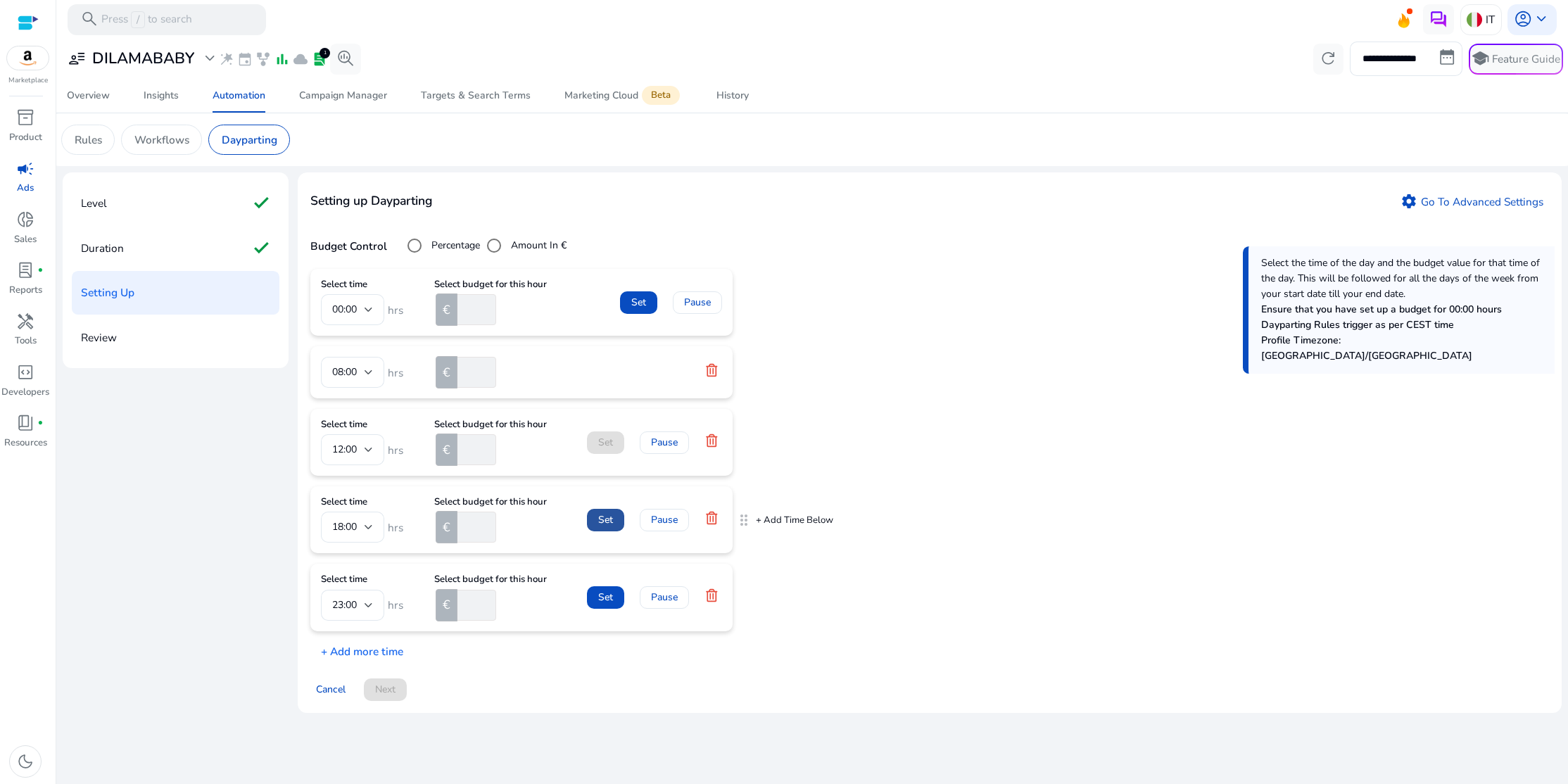
click at [599, 522] on span "Set" at bounding box center [605, 520] width 15 height 15
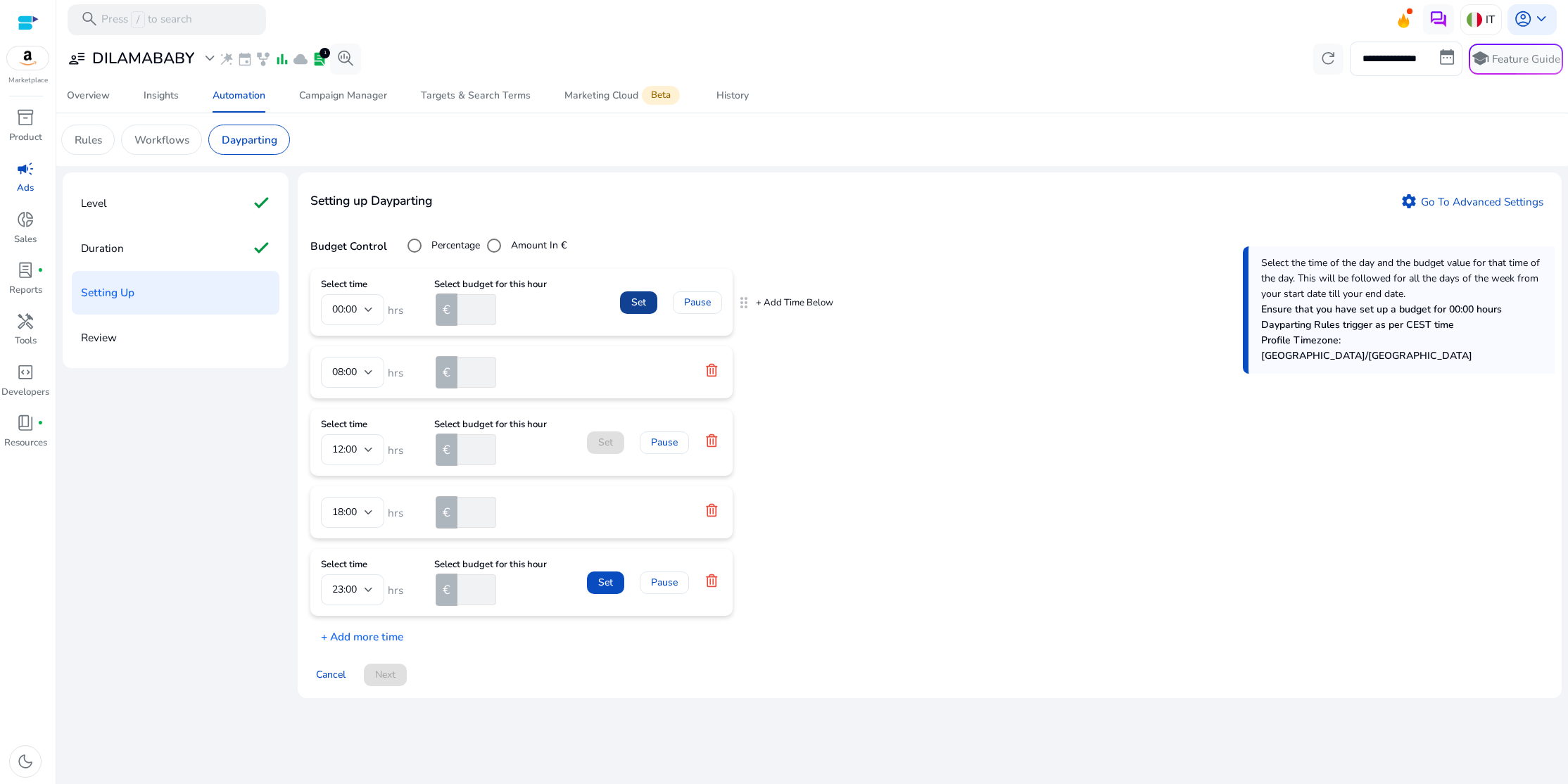
click at [642, 304] on span "Set" at bounding box center [639, 302] width 15 height 15
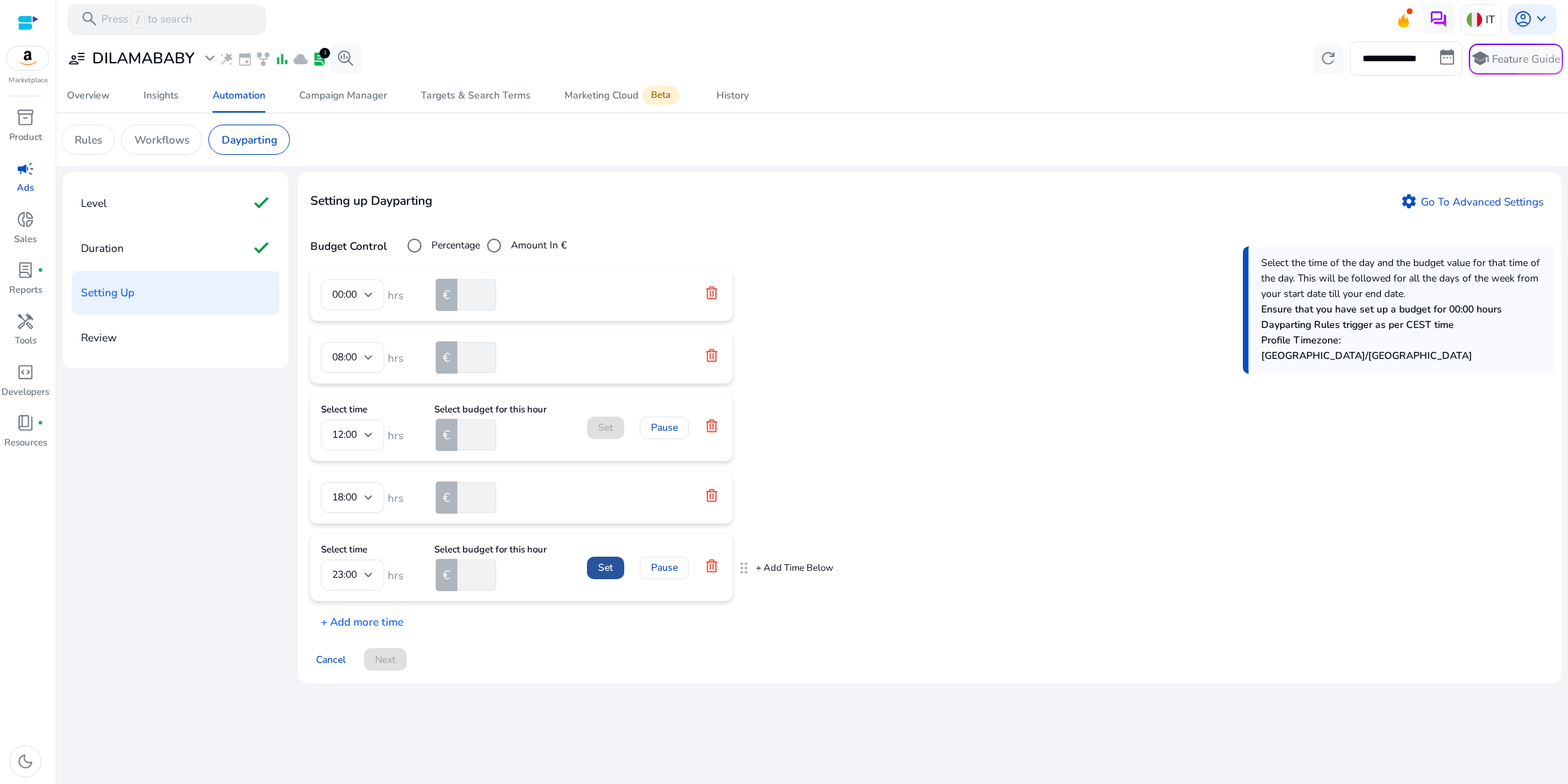
click at [611, 571] on span "Set" at bounding box center [605, 568] width 15 height 15
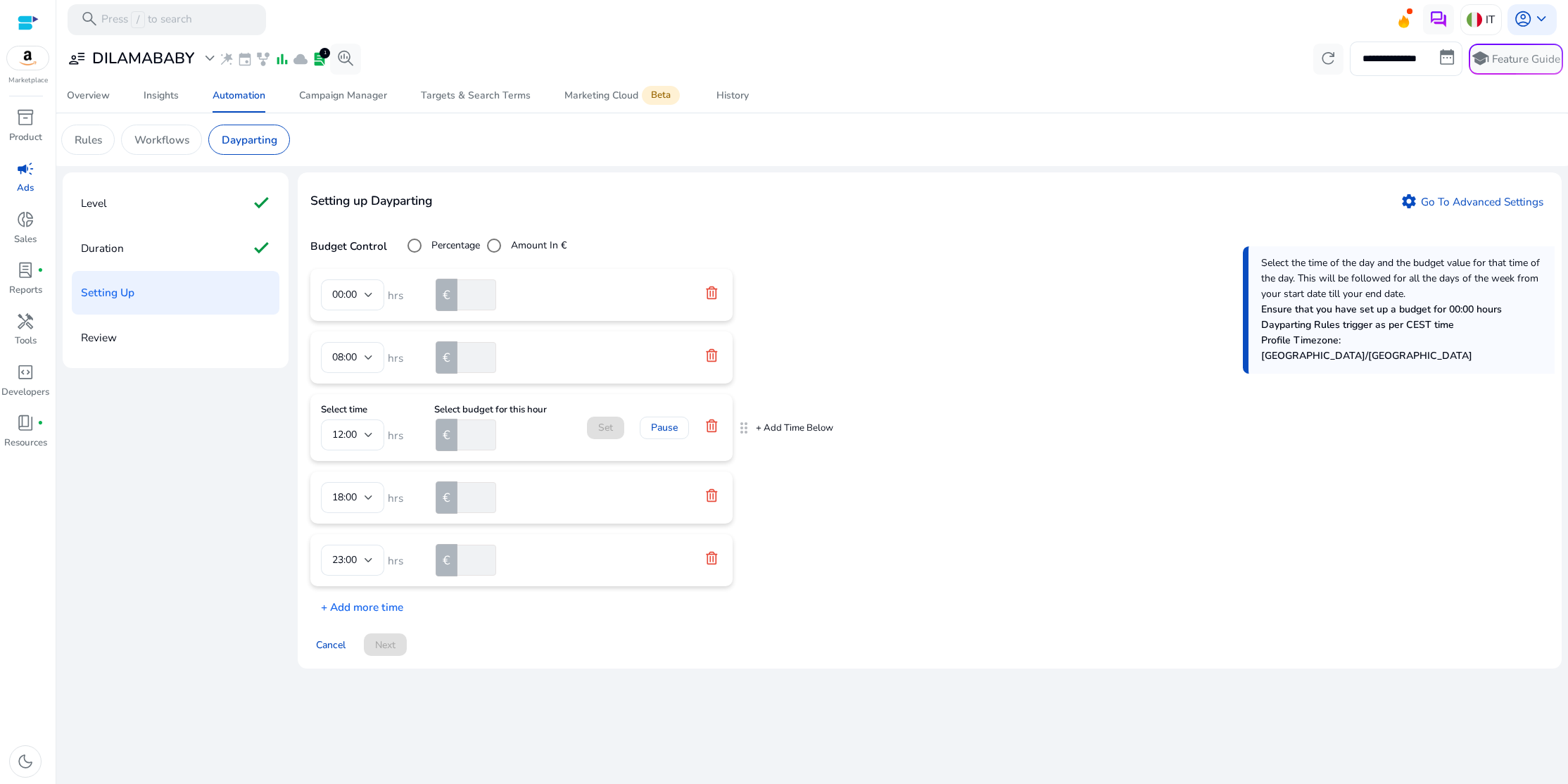
click at [479, 440] on input "number" at bounding box center [475, 435] width 41 height 31
type input "**"
click at [596, 431] on span at bounding box center [605, 428] width 37 height 34
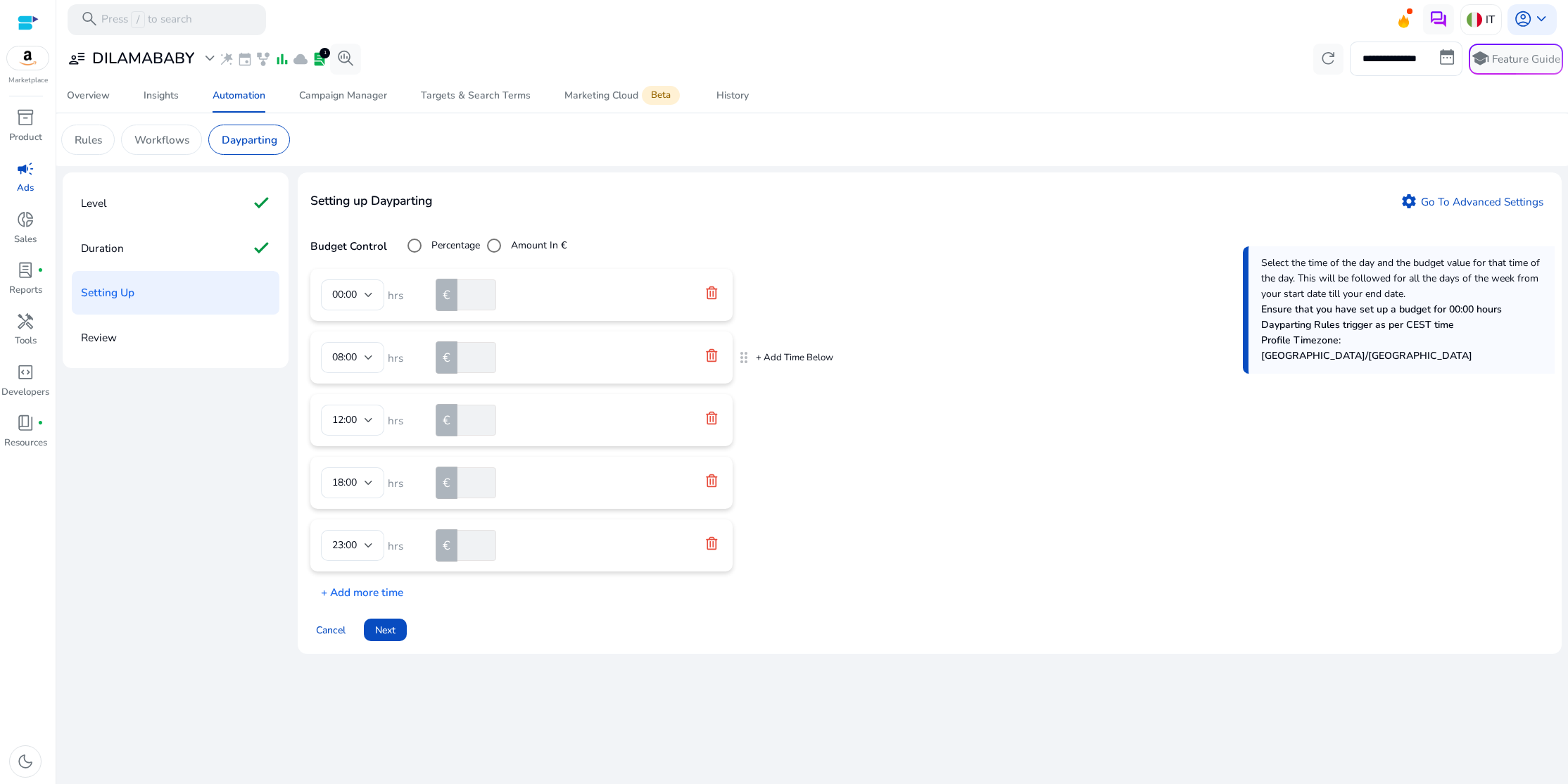
click at [669, 366] on form "08:00 hrs € **" at bounding box center [522, 357] width 401 height 31
click at [763, 357] on p "+ Add Time Below" at bounding box center [794, 358] width 77 height 13
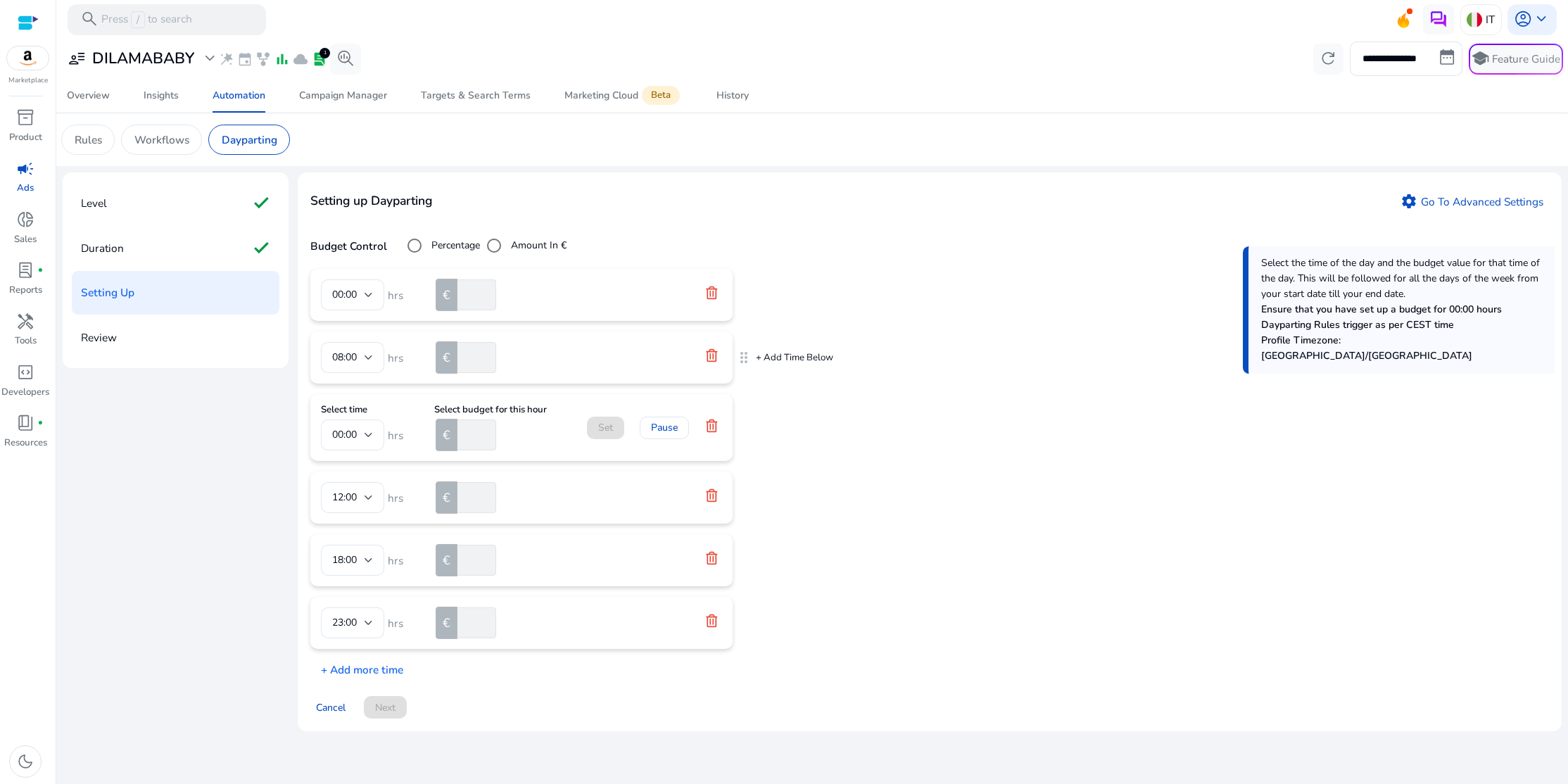
click at [366, 353] on mat-form-field "08:00" at bounding box center [353, 357] width 63 height 31
click at [717, 358] on icon at bounding box center [711, 355] width 14 height 14
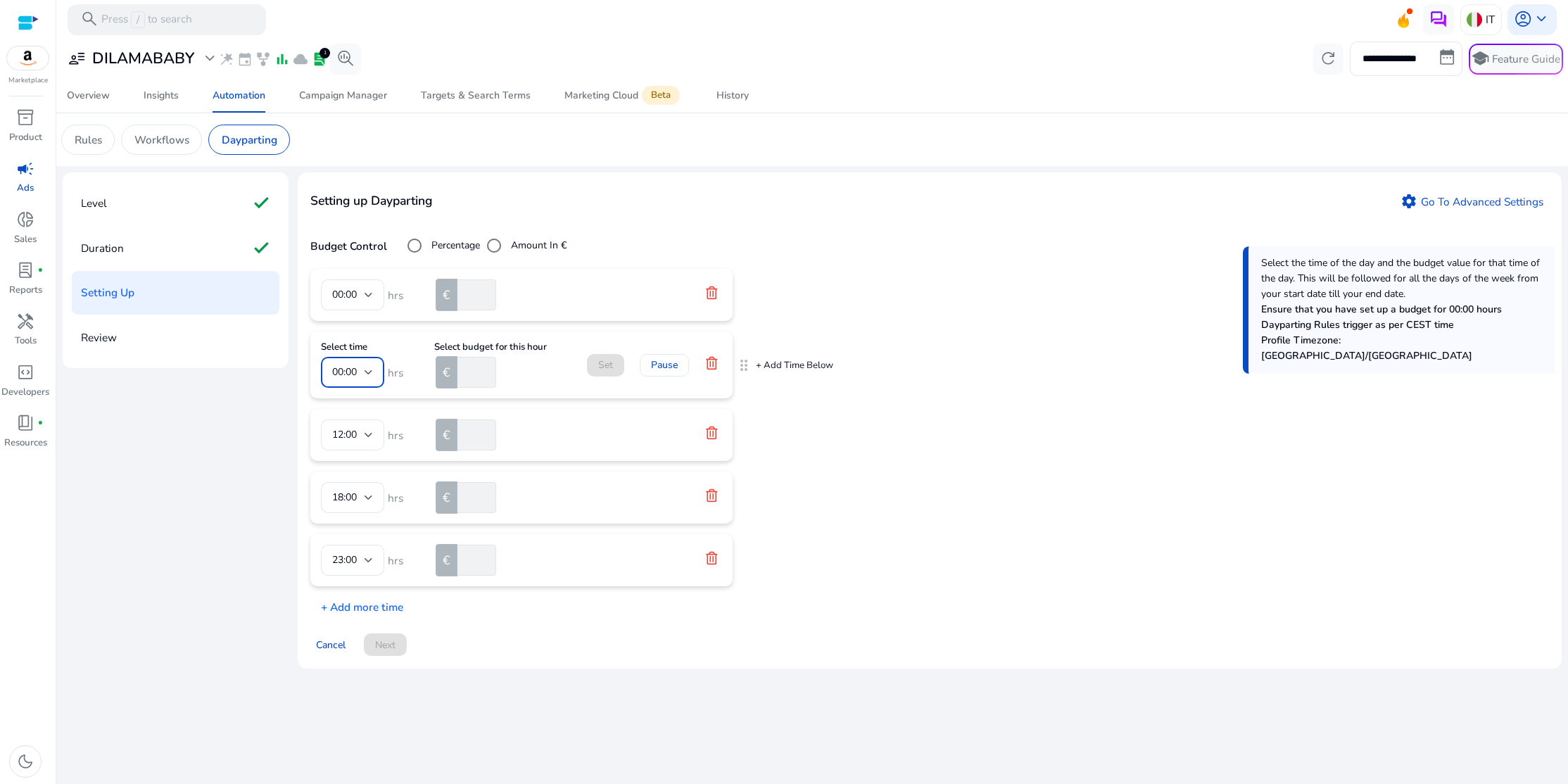
click at [368, 368] on div at bounding box center [369, 372] width 8 height 17
click at [353, 485] on span "07:00" at bounding box center [353, 484] width 41 height 15
click at [489, 371] on input "*" at bounding box center [475, 372] width 41 height 31
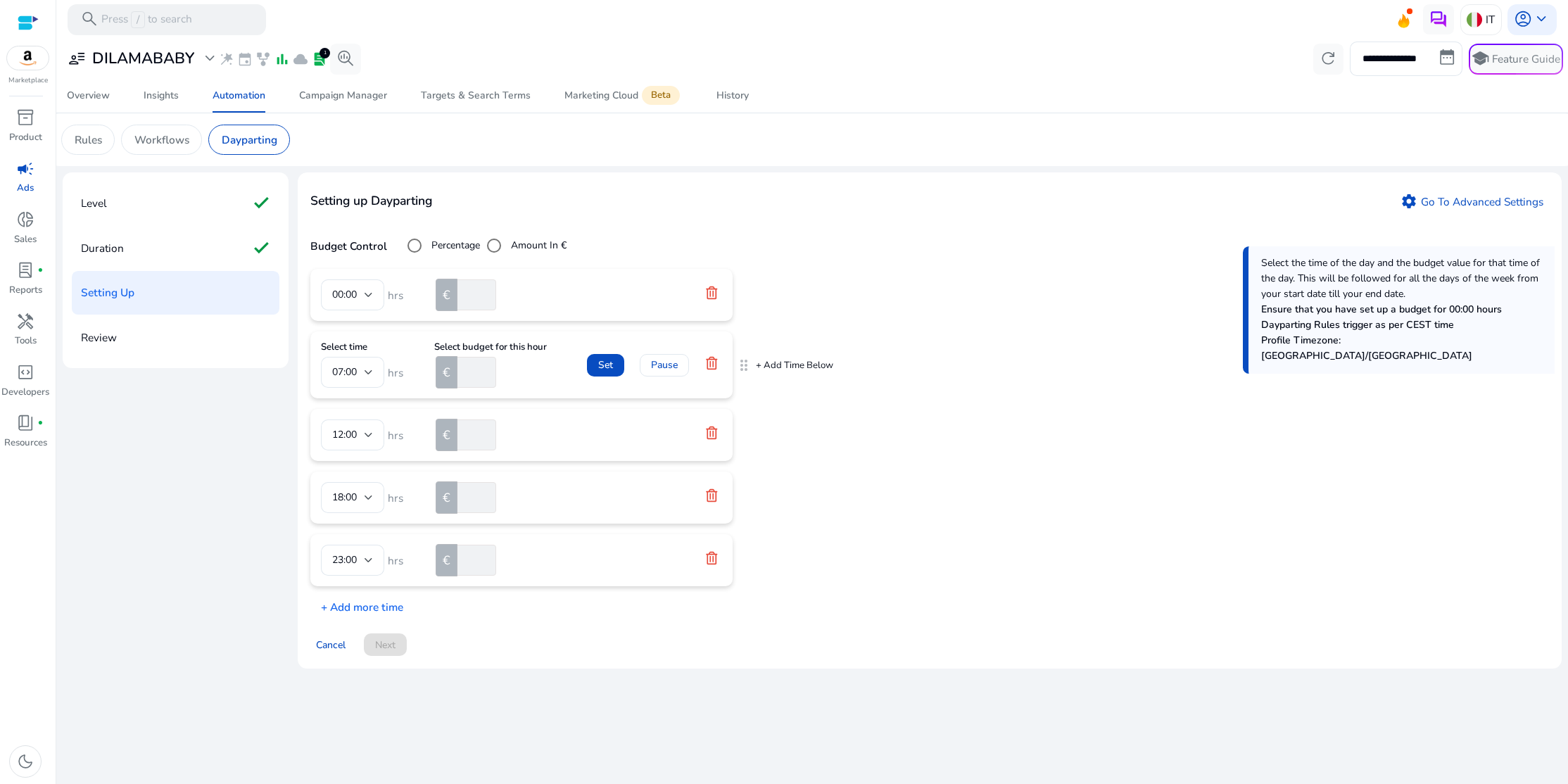
click at [489, 371] on input "*" at bounding box center [475, 372] width 41 height 31
type input "*"
click at [489, 371] on input "*" at bounding box center [475, 372] width 41 height 31
click at [714, 435] on icon at bounding box center [711, 432] width 14 height 14
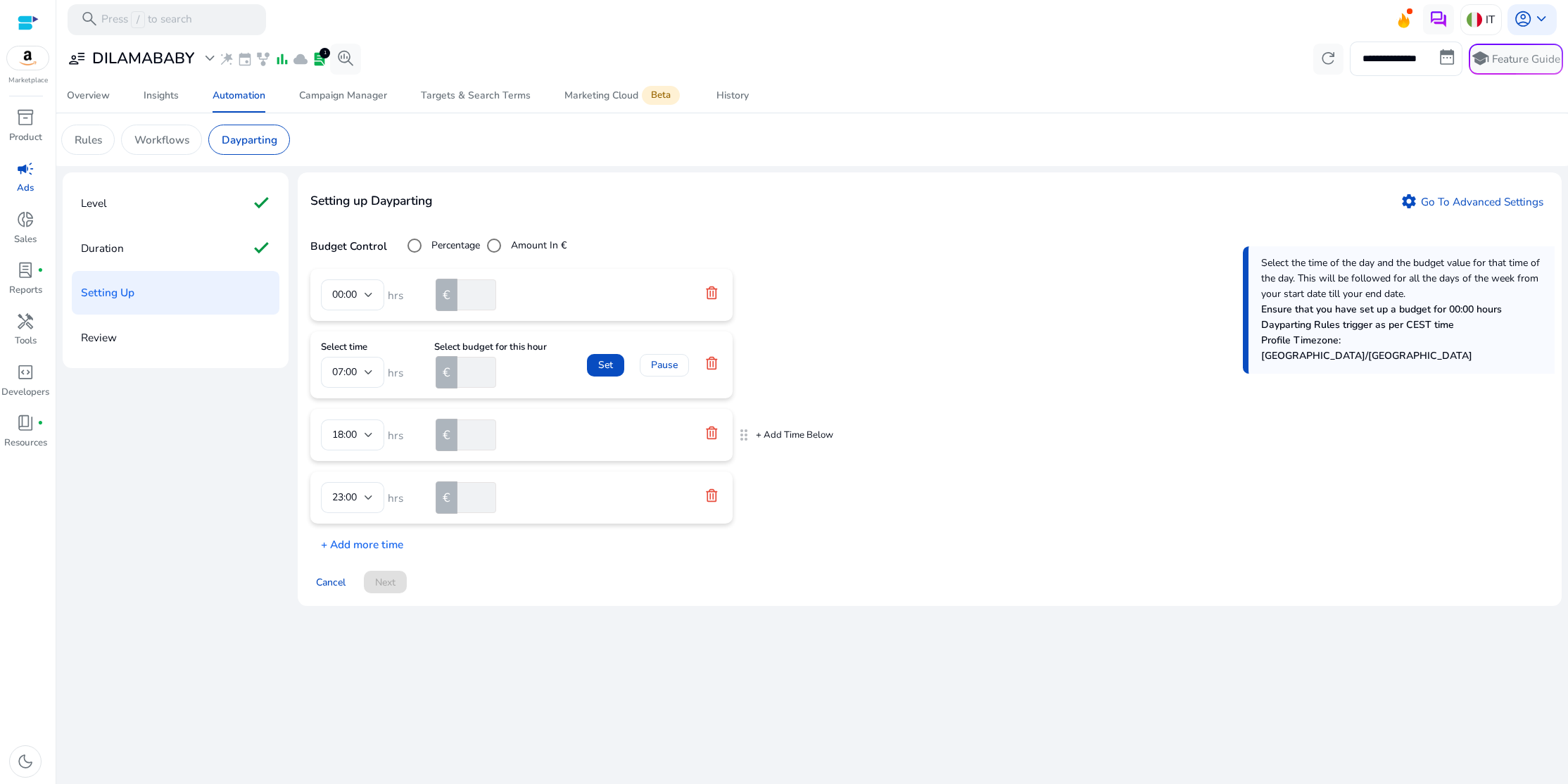
click at [756, 435] on p "+ Add Time Below" at bounding box center [794, 435] width 77 height 13
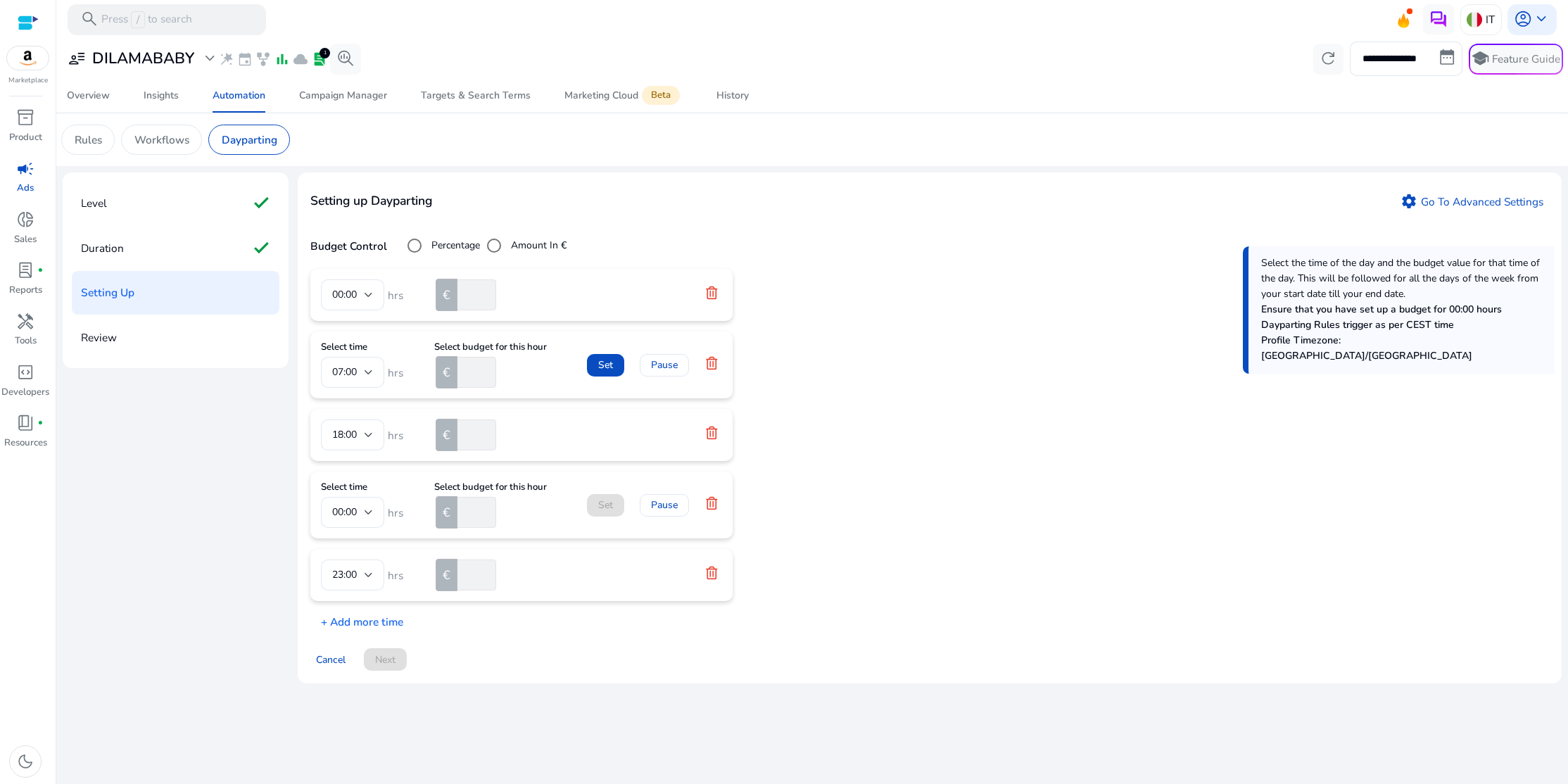
drag, startPoint x: 569, startPoint y: 518, endPoint x: 576, endPoint y: 465, distance: 53.5
click at [576, 465] on div "00:00 hrs € * Select time 07:00 hrs Select budget for this hour € * Set Pause 1…" at bounding box center [929, 449] width 1239 height 361
drag, startPoint x: 623, startPoint y: 582, endPoint x: 626, endPoint y: 558, distance: 24.2
click at [626, 558] on mat-card "23:00 hrs € **" at bounding box center [522, 575] width 422 height 52
click at [785, 367] on p "+ Add Time Below" at bounding box center [794, 366] width 77 height 13
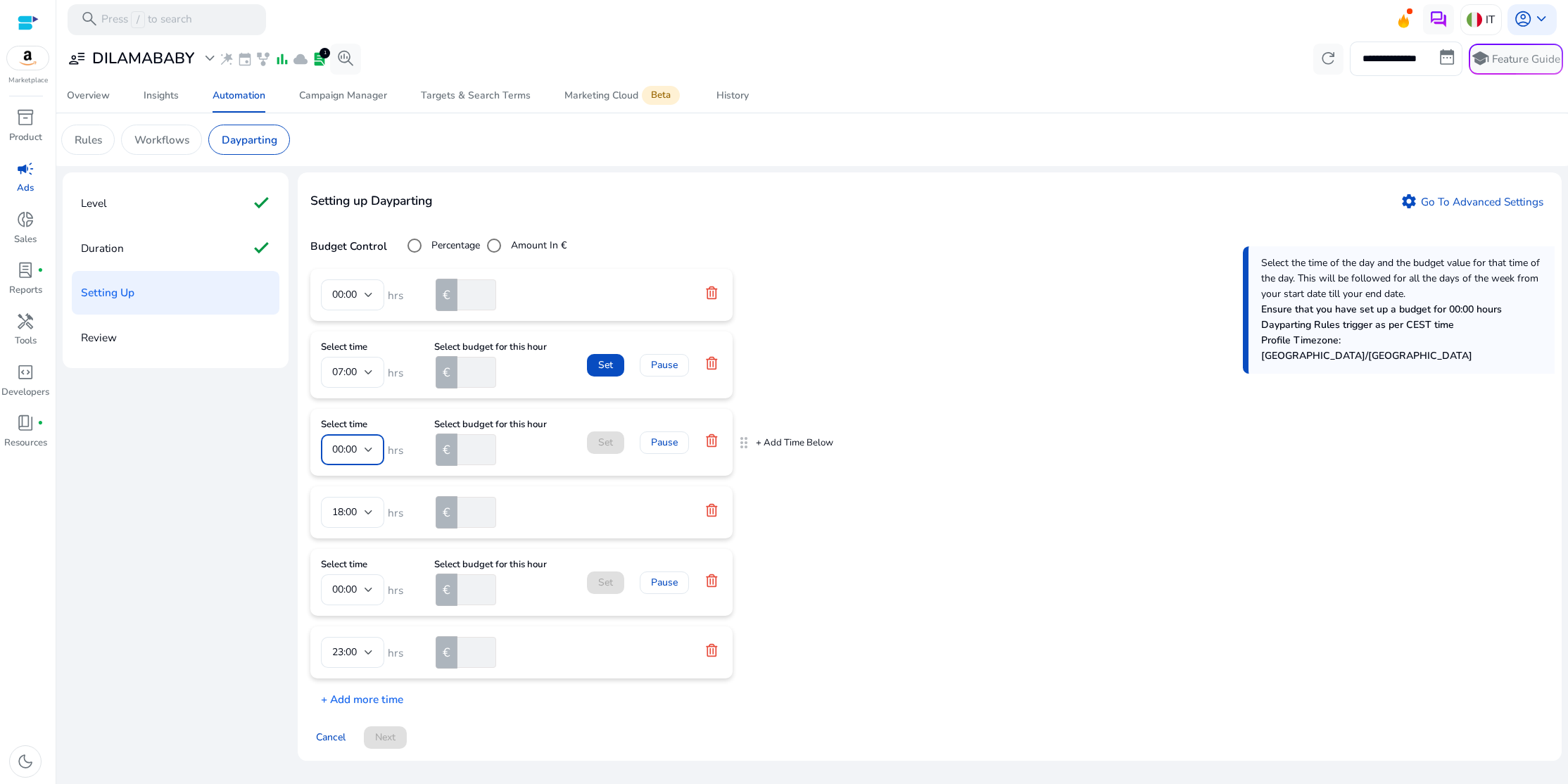
click at [366, 453] on div at bounding box center [369, 449] width 8 height 6
click at [350, 569] on span "09:00" at bounding box center [353, 562] width 41 height 15
click at [370, 453] on div at bounding box center [369, 449] width 8 height 17
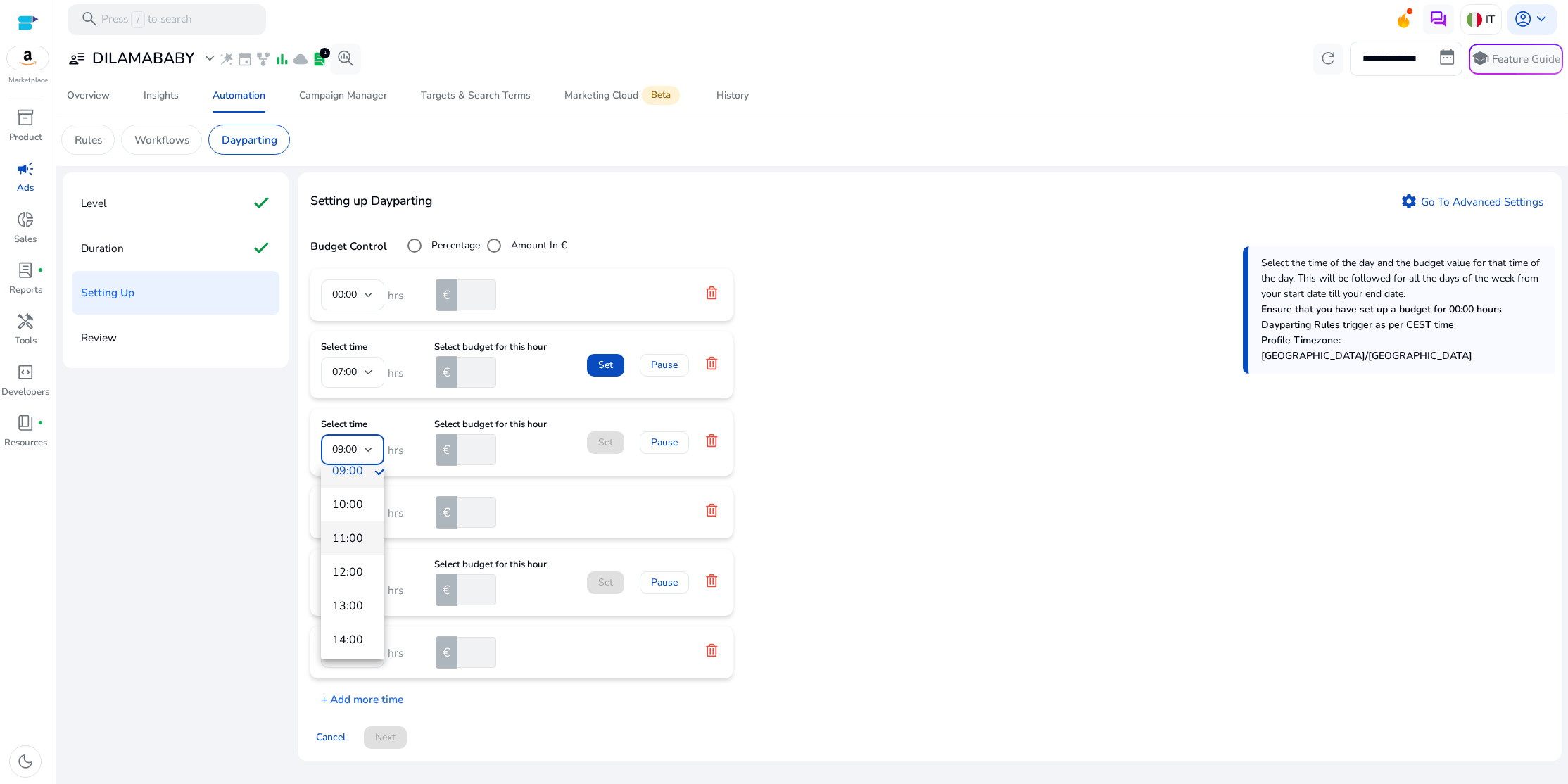
click at [350, 536] on span "11:00" at bounding box center [353, 538] width 41 height 15
click at [472, 454] on input "number" at bounding box center [475, 449] width 41 height 31
type input "**"
click at [713, 509] on icon at bounding box center [712, 510] width 11 height 13
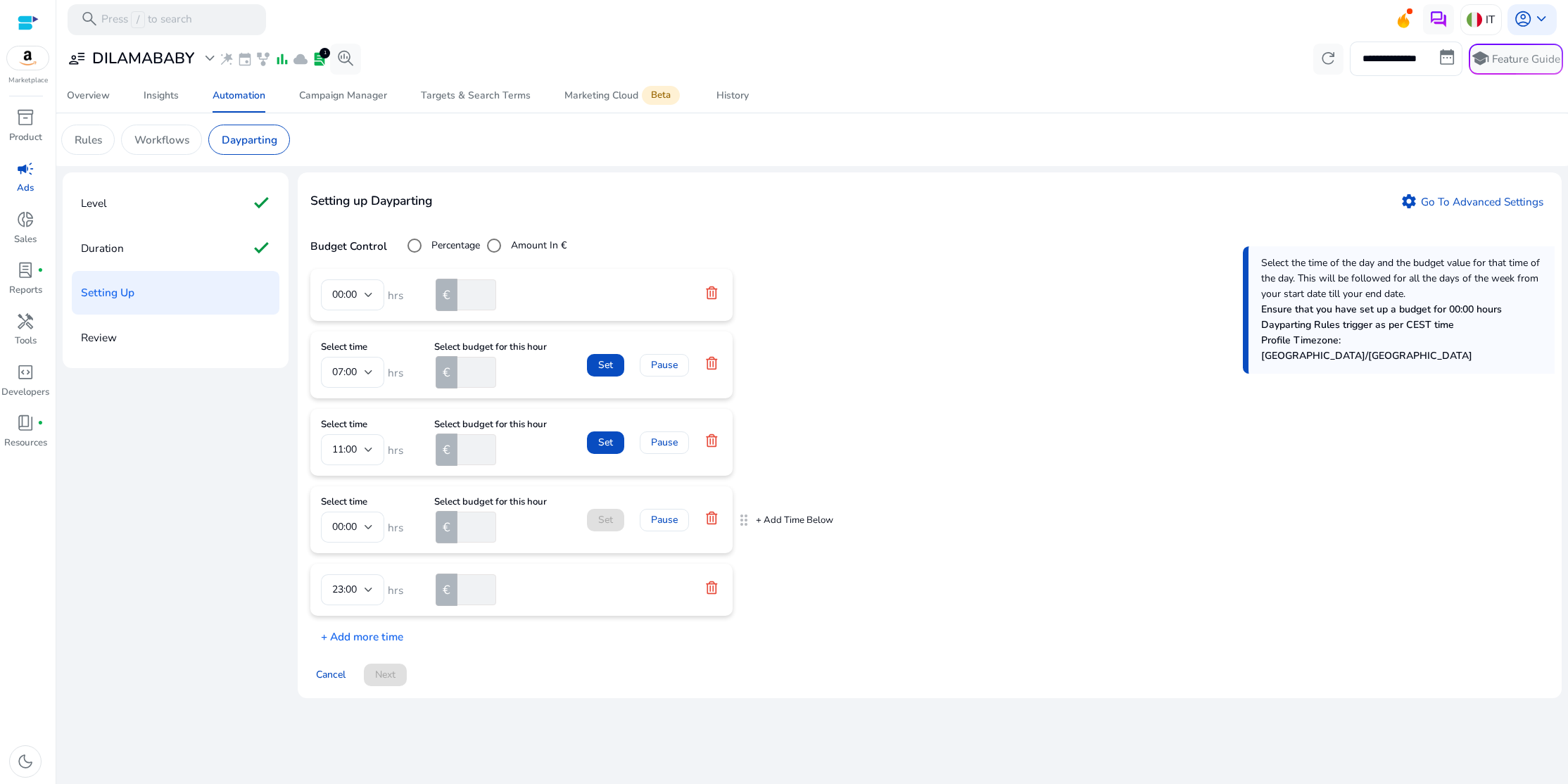
click at [716, 520] on icon at bounding box center [712, 518] width 11 height 13
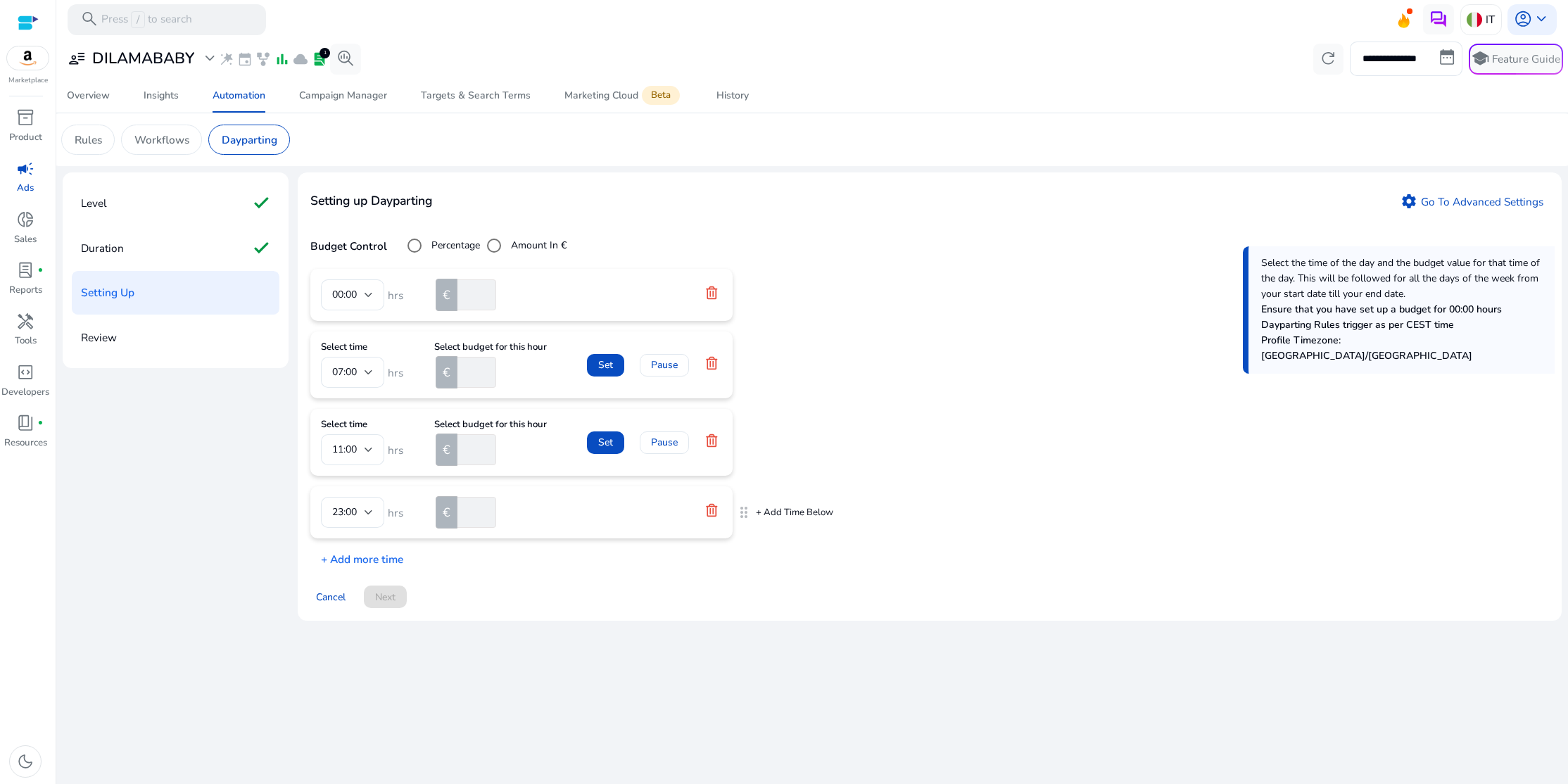
click at [712, 512] on icon at bounding box center [711, 509] width 14 height 14
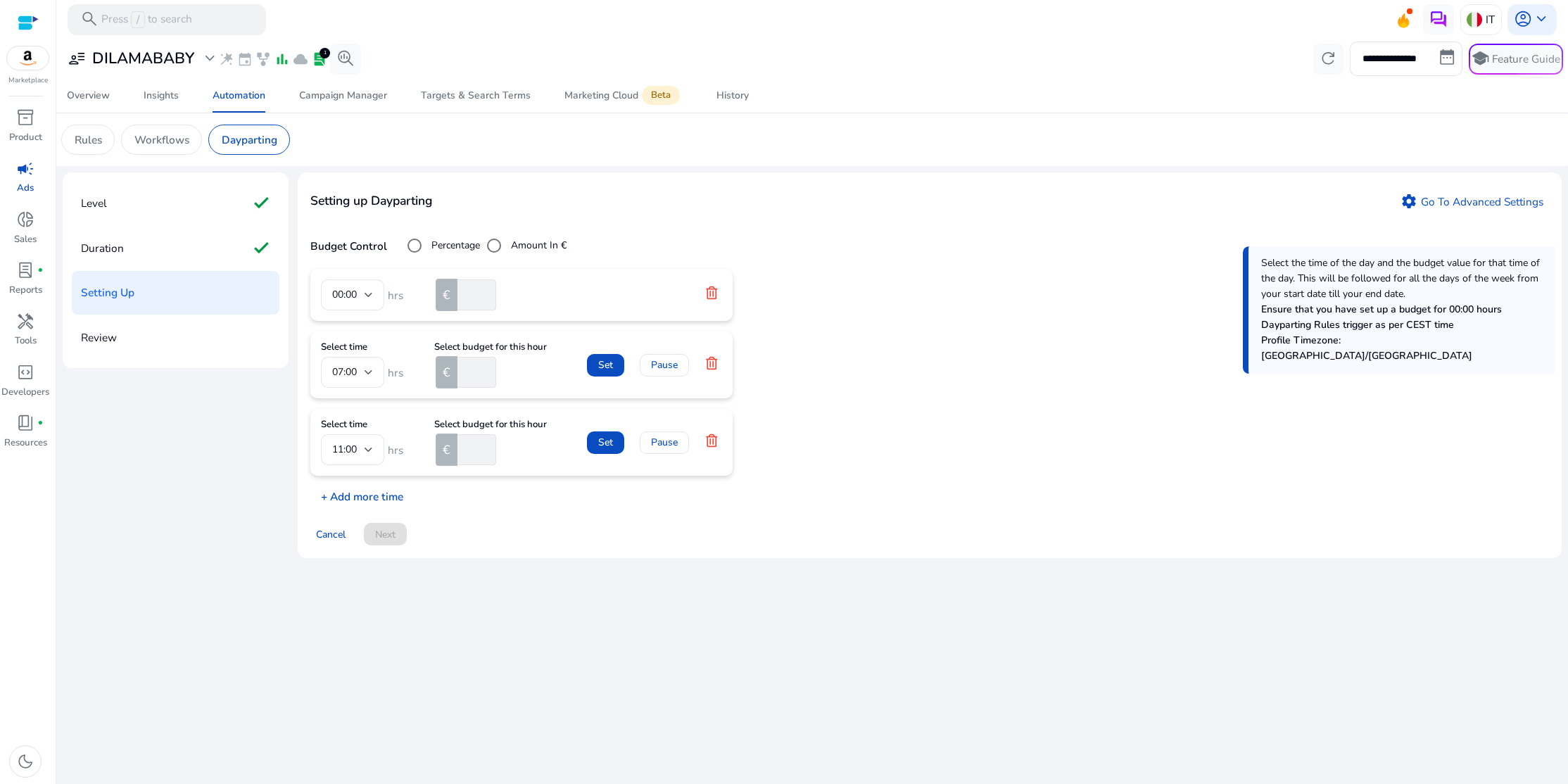
click at [366, 494] on p "+ Add more time" at bounding box center [357, 493] width 93 height 24
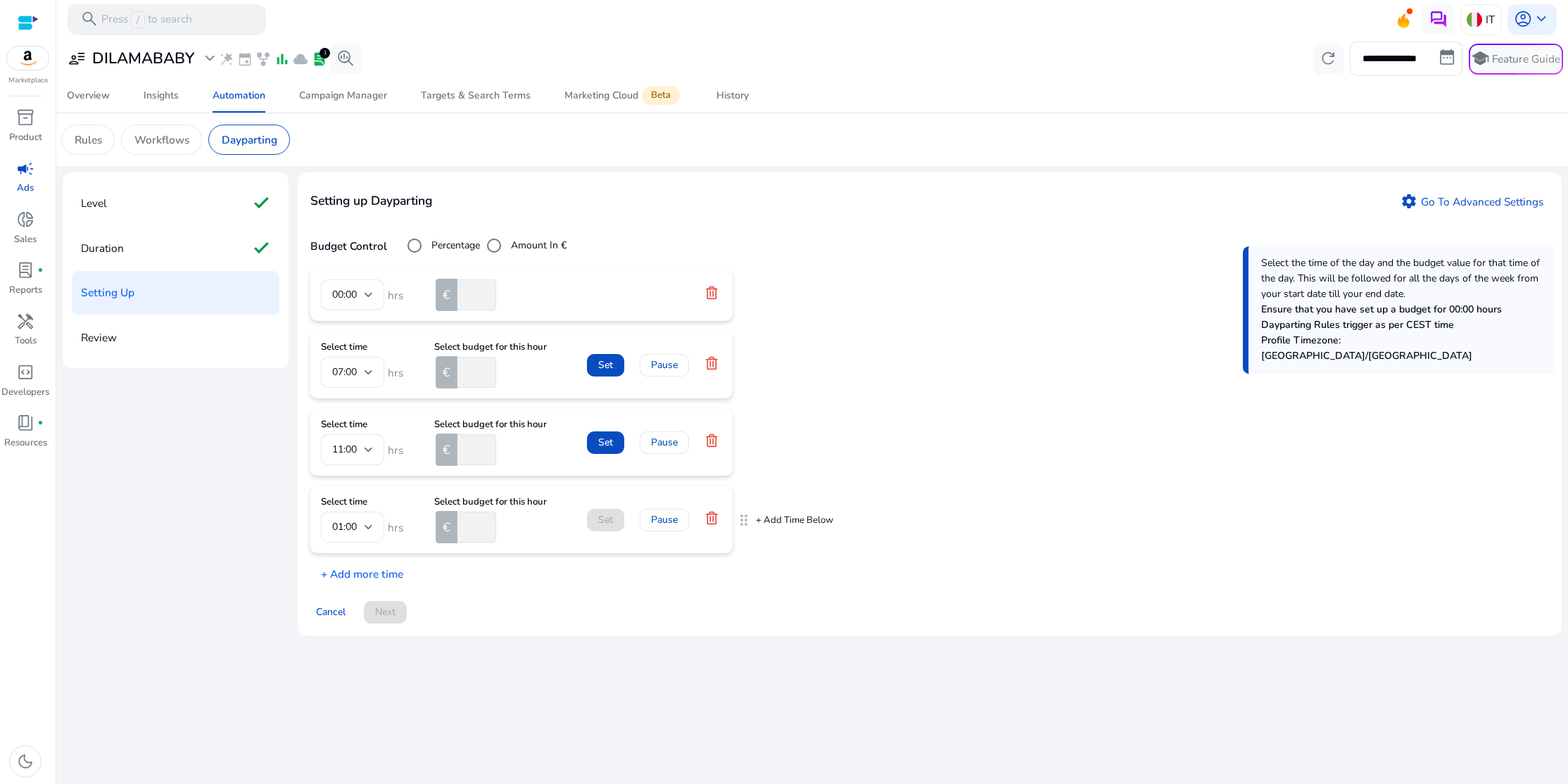
click at [366, 526] on div at bounding box center [369, 526] width 8 height 6
click at [350, 561] on span "12:00" at bounding box center [353, 557] width 41 height 15
click at [468, 531] on input "number" at bounding box center [475, 527] width 41 height 31
type input "**"
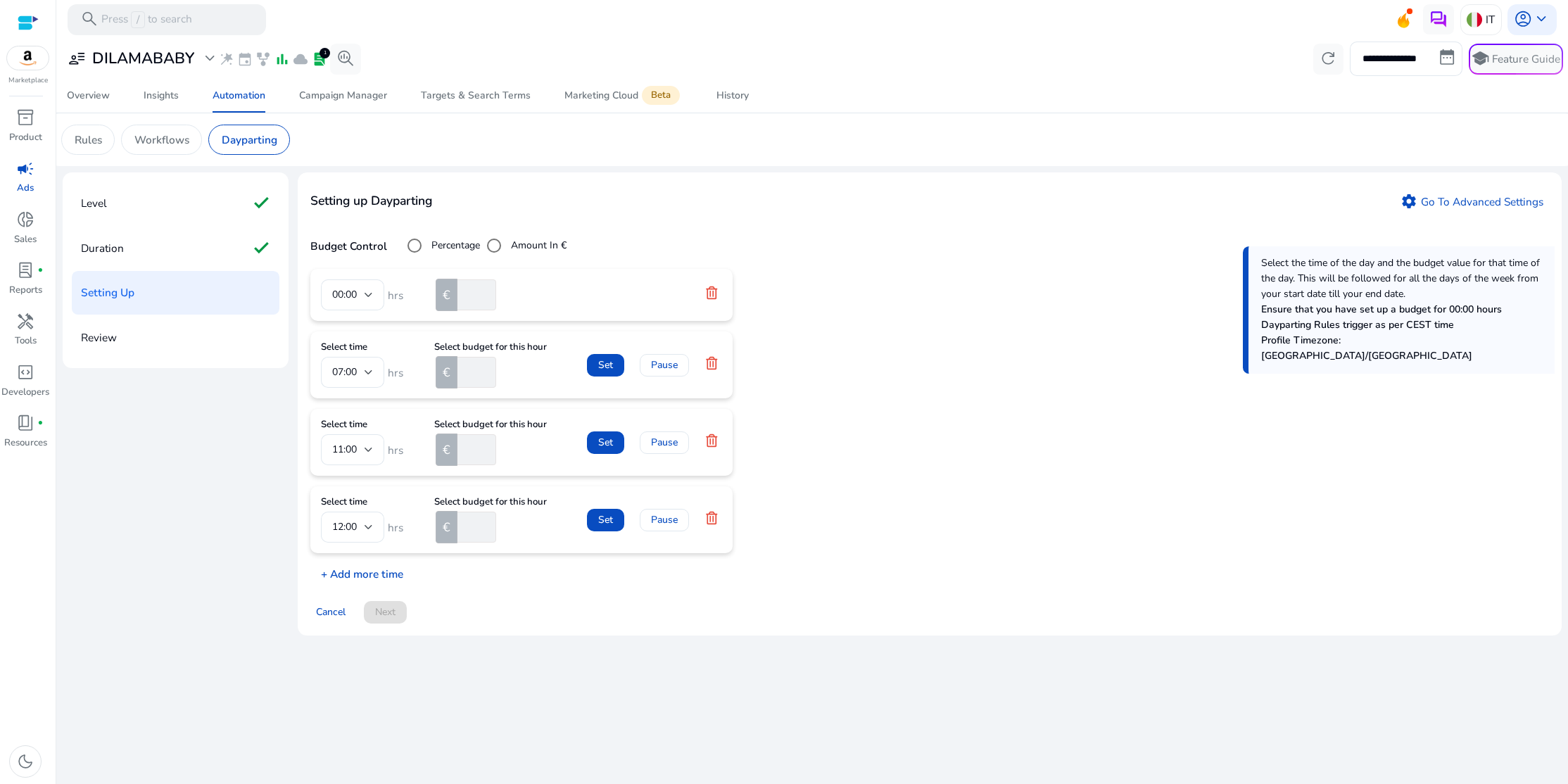
click at [341, 572] on p "+ Add more time" at bounding box center [357, 570] width 93 height 24
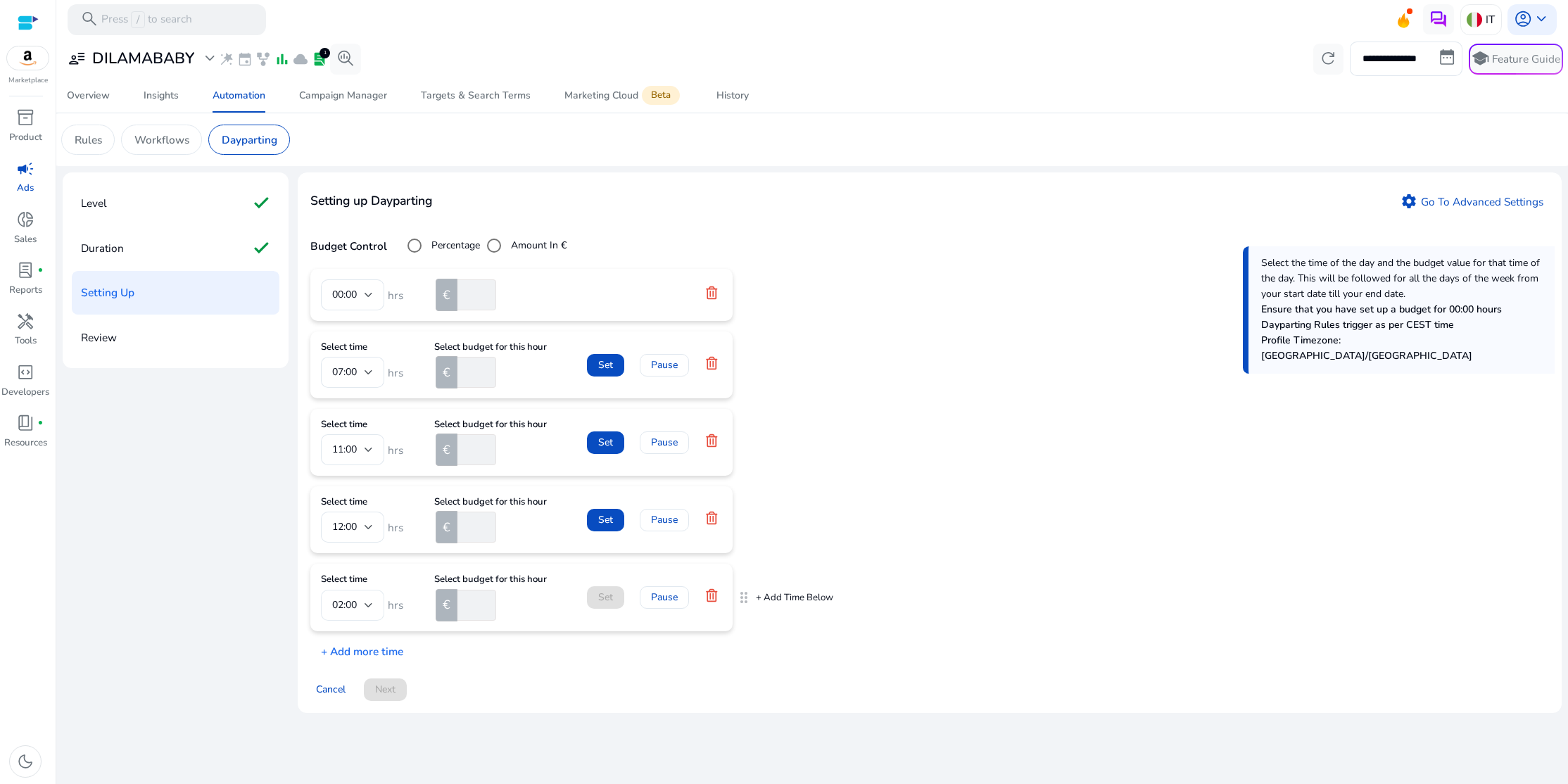
click at [368, 608] on div at bounding box center [369, 605] width 8 height 6
click at [350, 532] on span "17:00" at bounding box center [353, 531] width 41 height 15
click at [470, 611] on input "number" at bounding box center [475, 605] width 41 height 31
click at [351, 654] on p "+ Add more time" at bounding box center [357, 648] width 93 height 24
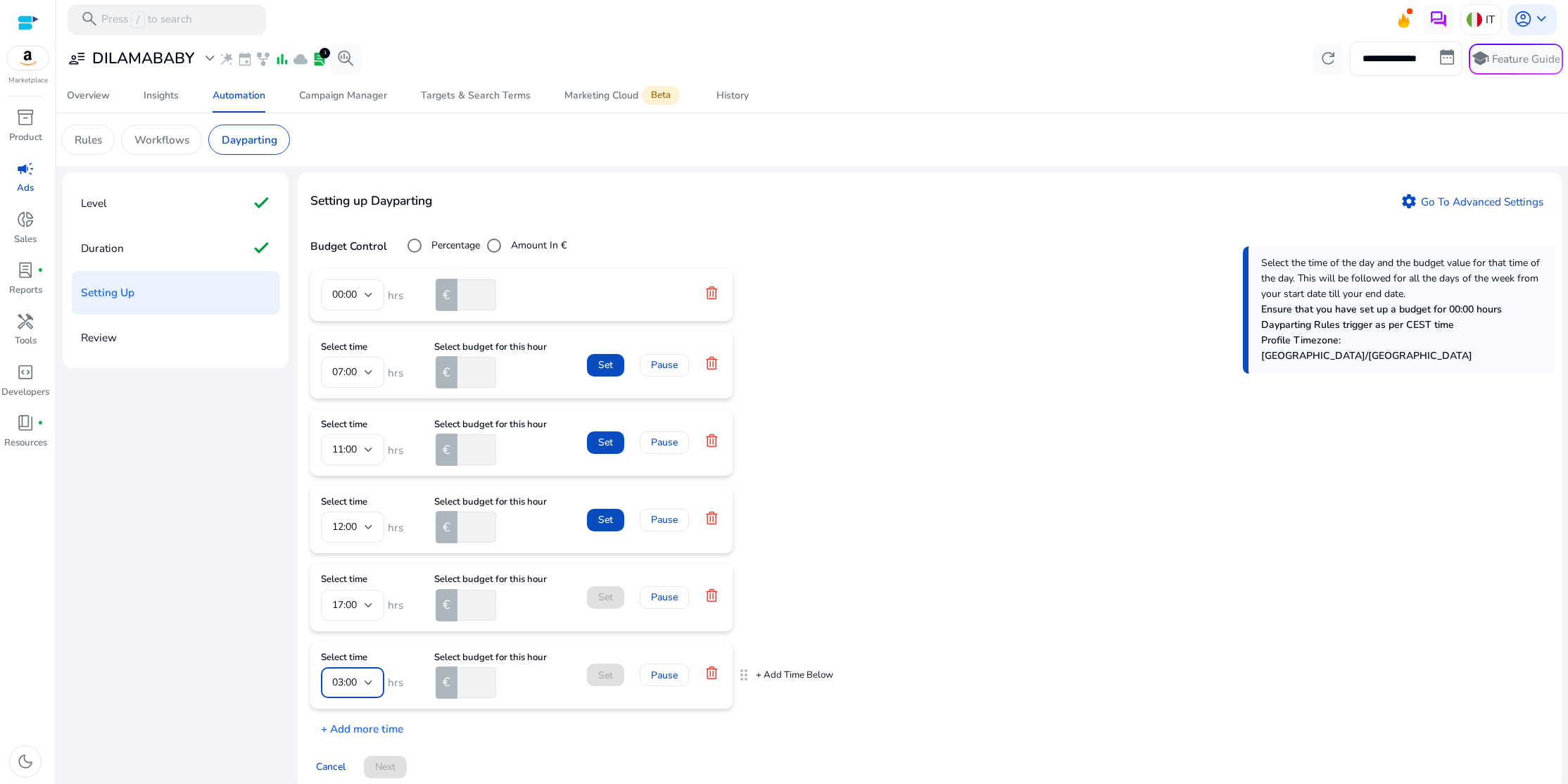
click at [370, 682] on div at bounding box center [369, 682] width 8 height 6
click at [361, 635] on span "18:00" at bounding box center [353, 635] width 41 height 15
click at [473, 687] on input "number" at bounding box center [475, 682] width 41 height 31
type input "**"
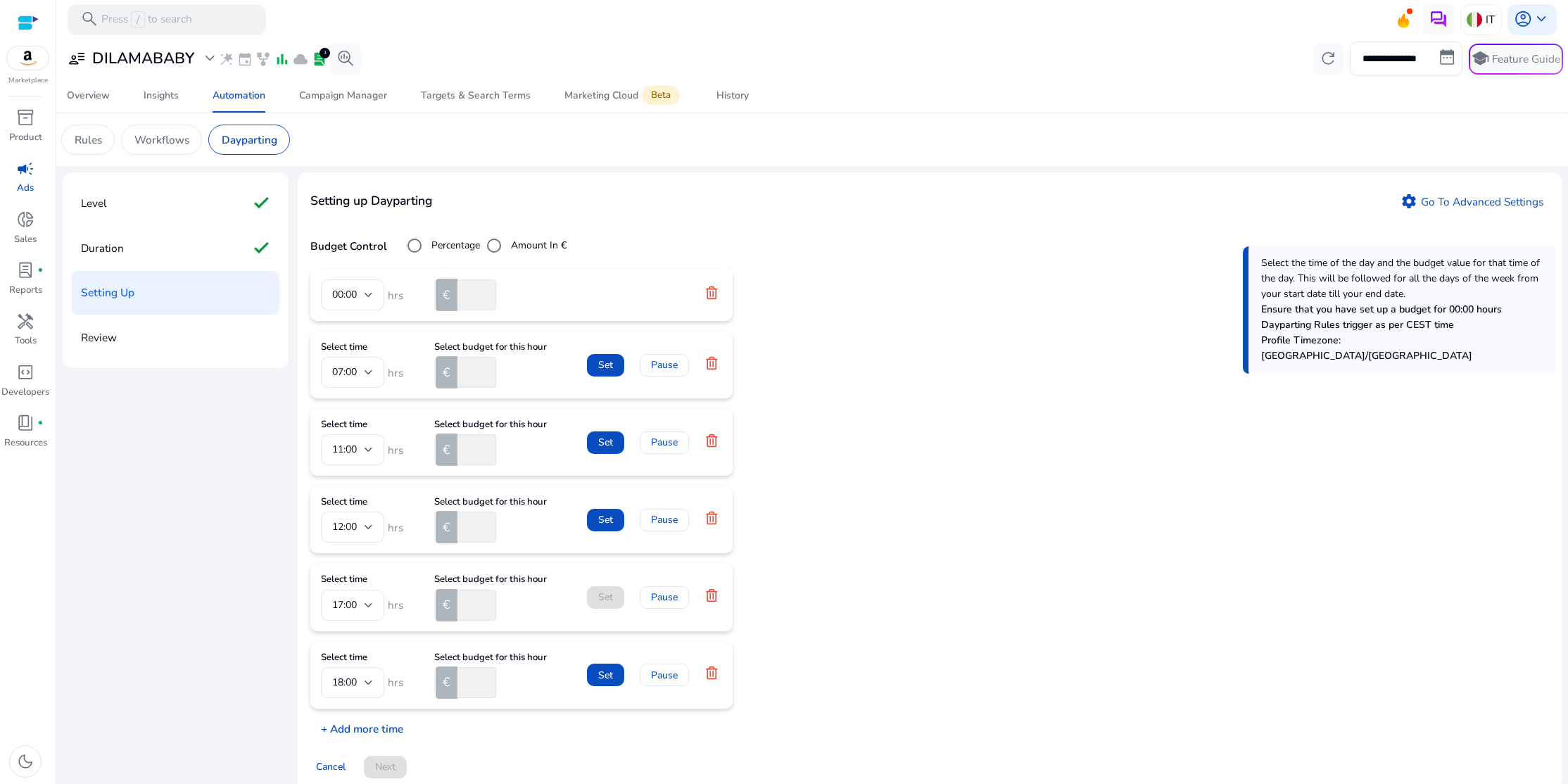
click at [356, 727] on p "+ Add more time" at bounding box center [357, 725] width 93 height 24
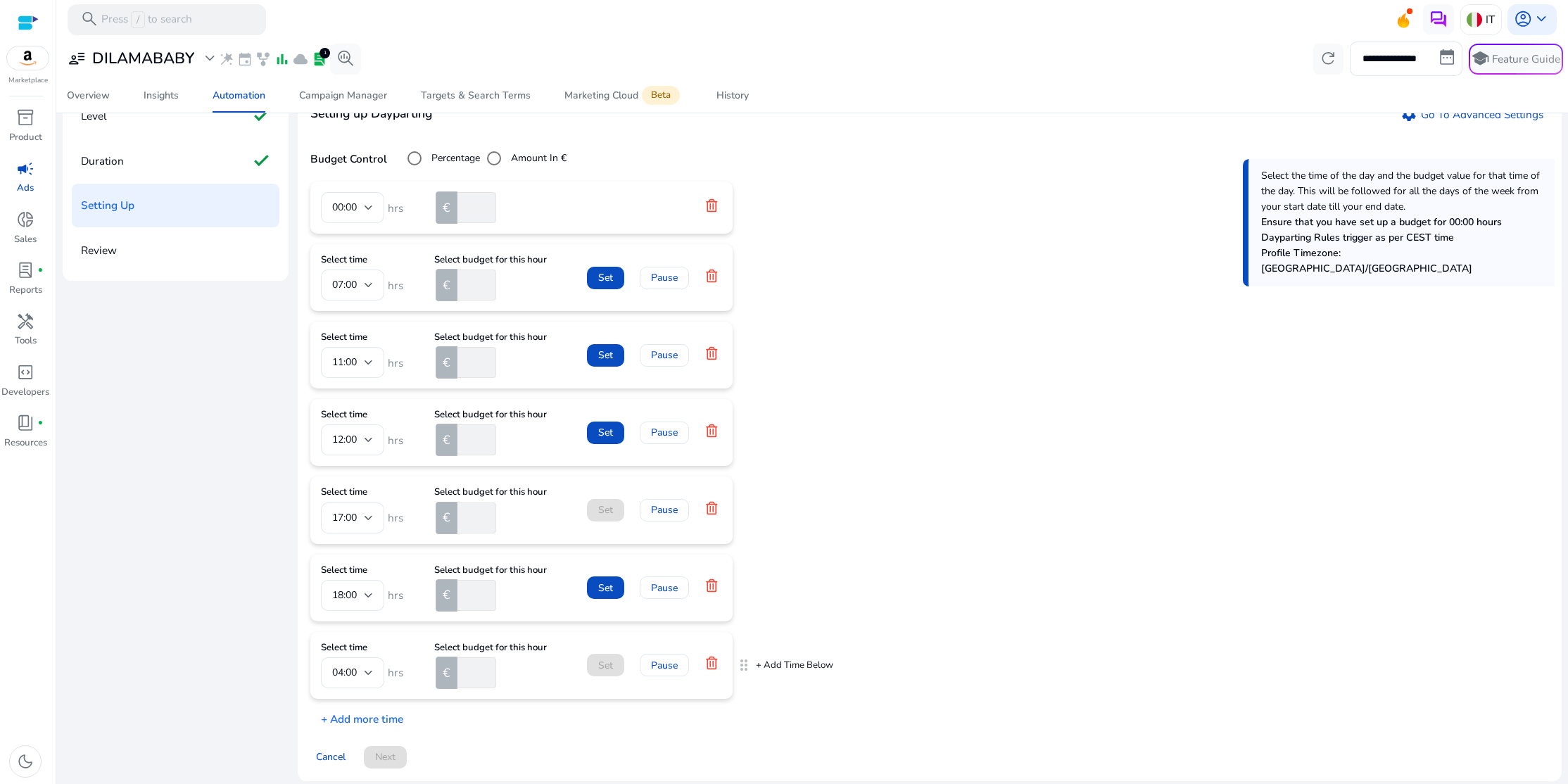
scroll to position [97, 0]
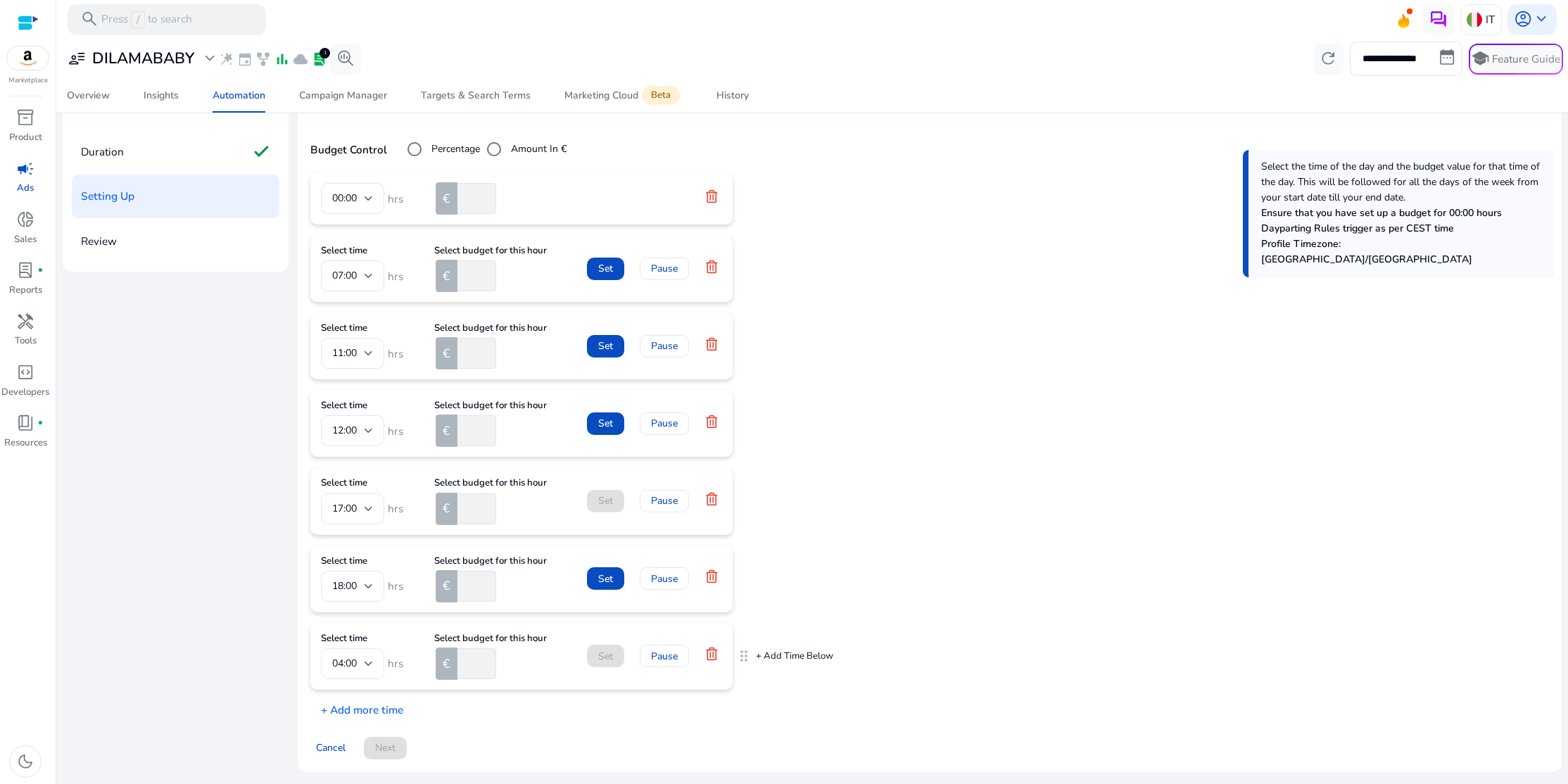
click at [366, 665] on div at bounding box center [369, 663] width 8 height 6
click at [355, 624] on span "22:00" at bounding box center [353, 621] width 41 height 15
click at [977, 398] on div "00:00 hrs € * Select time 07:00 hrs Select budget for this hour € * Set Pause S…" at bounding box center [929, 444] width 1239 height 545
